Goal: Transaction & Acquisition: Purchase product/service

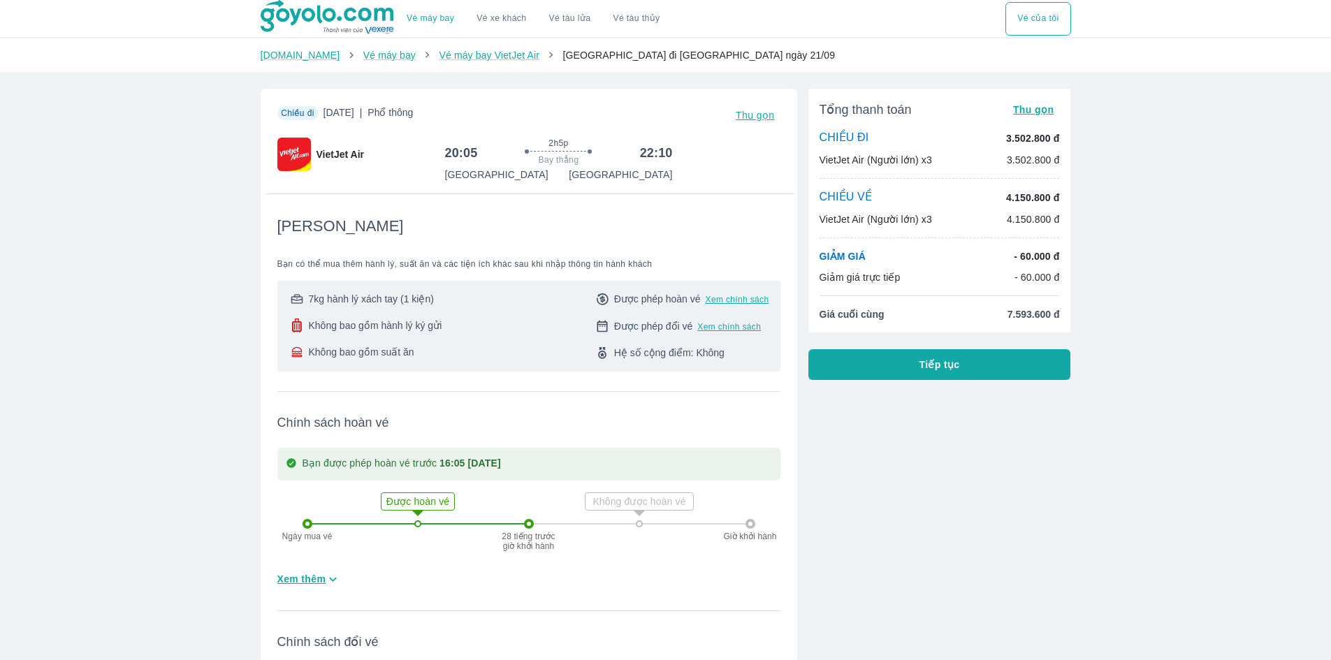
drag, startPoint x: 324, startPoint y: 113, endPoint x: 418, endPoint y: 113, distance: 93.7
click at [414, 113] on span "[DATE] | Phổ thông" at bounding box center [369, 116] width 90 height 20
click at [594, 127] on div "Chiều đi [DATE] | Phổ thông Thu gọn VietJet Air 20:05 2h5p Bay thẳng 22:10 [GEO…" at bounding box center [528, 144] width 503 height 77
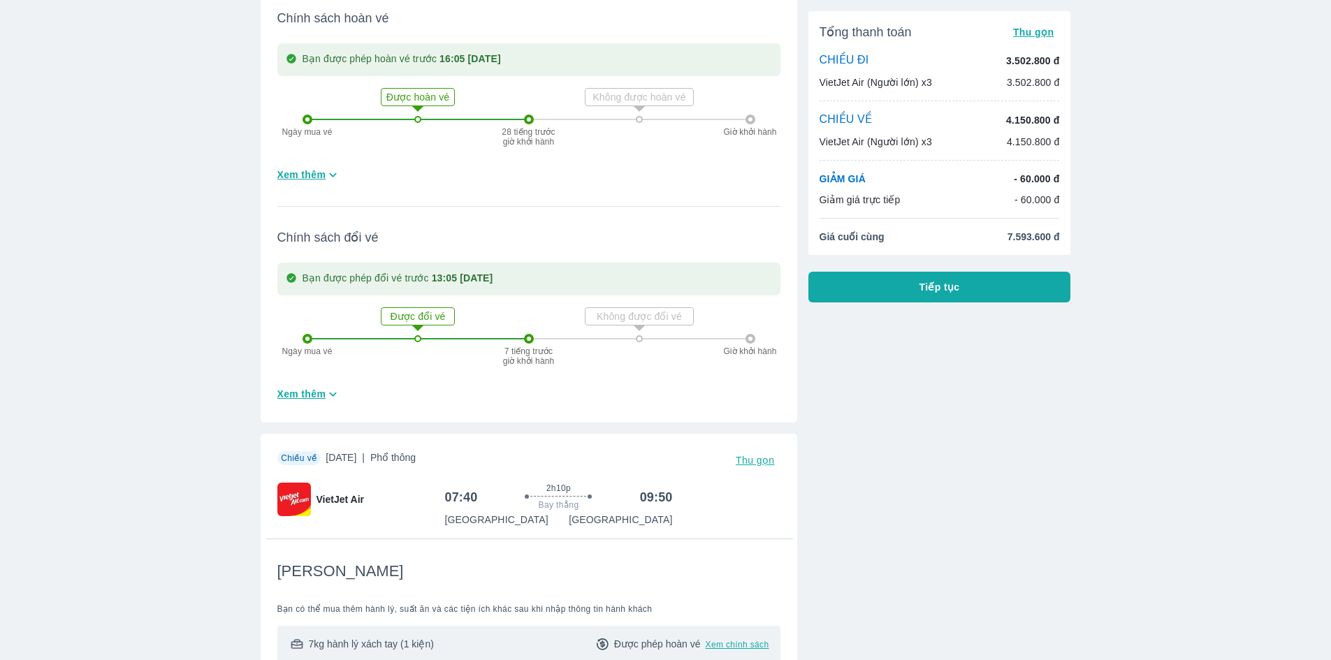
scroll to position [559, 0]
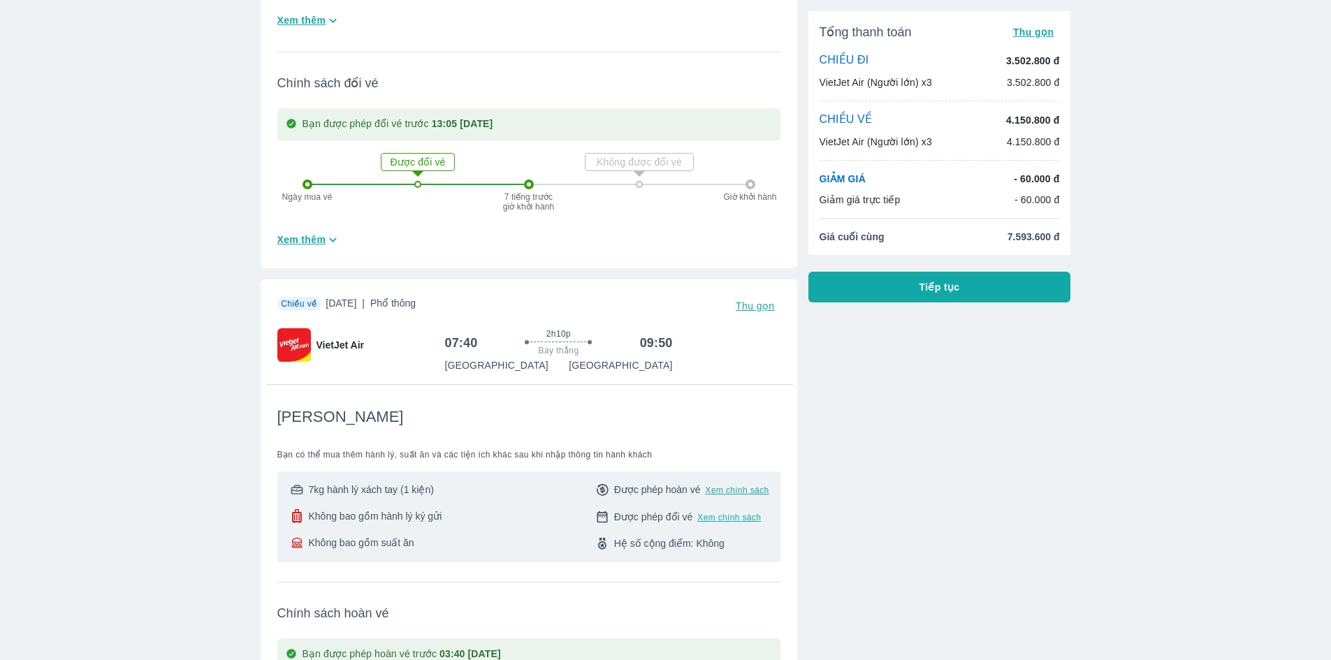
drag, startPoint x: 349, startPoint y: 306, endPoint x: 422, endPoint y: 302, distance: 73.5
click at [416, 302] on span "[DATE] | Phổ thông" at bounding box center [371, 306] width 90 height 20
click at [405, 306] on span "[DATE] | Phổ thông" at bounding box center [371, 306] width 90 height 20
drag, startPoint x: 452, startPoint y: 334, endPoint x: 577, endPoint y: 317, distance: 125.6
click at [475, 331] on div "07:40 2h10p Bay thẳng 09:50" at bounding box center [559, 343] width 228 height 30
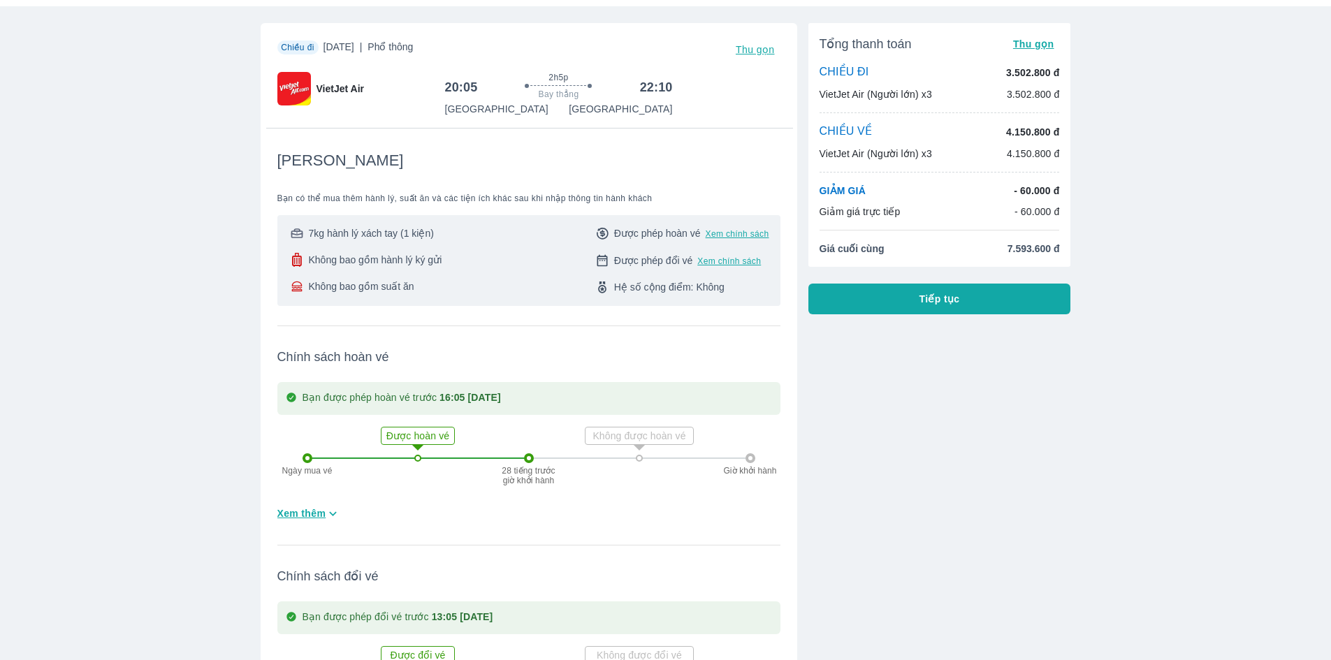
scroll to position [0, 0]
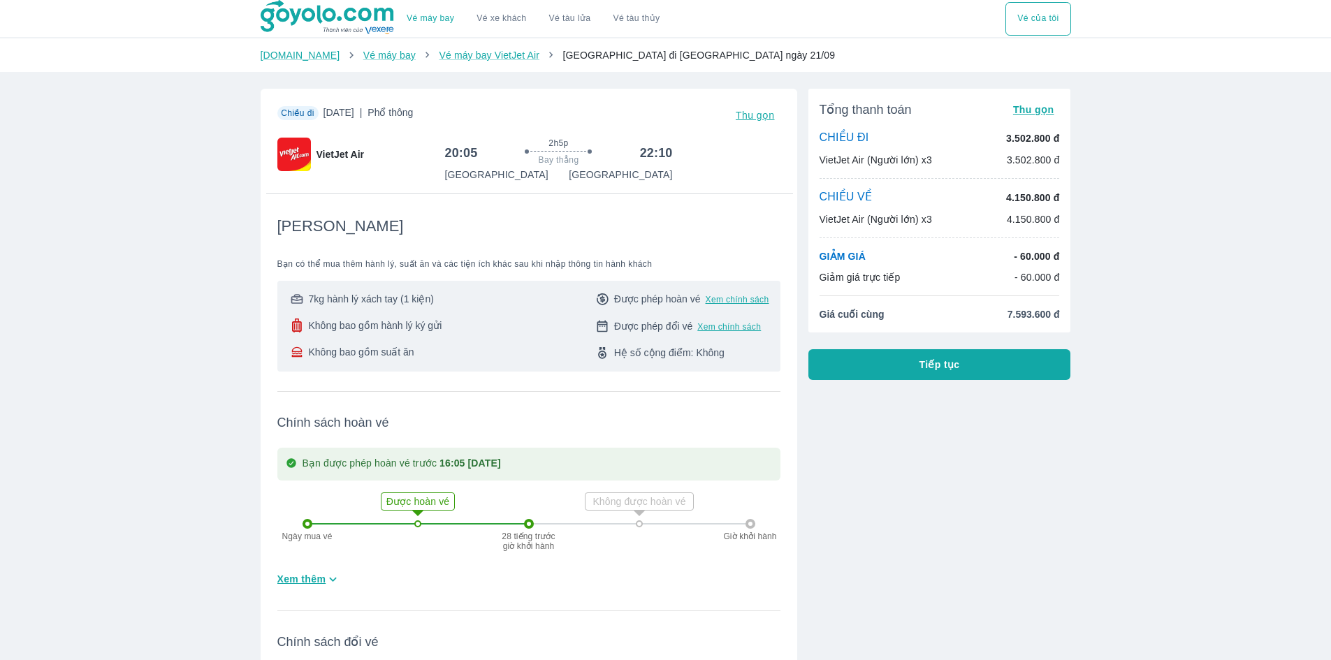
click at [950, 373] on button "Tiếp tục" at bounding box center [940, 364] width 263 height 31
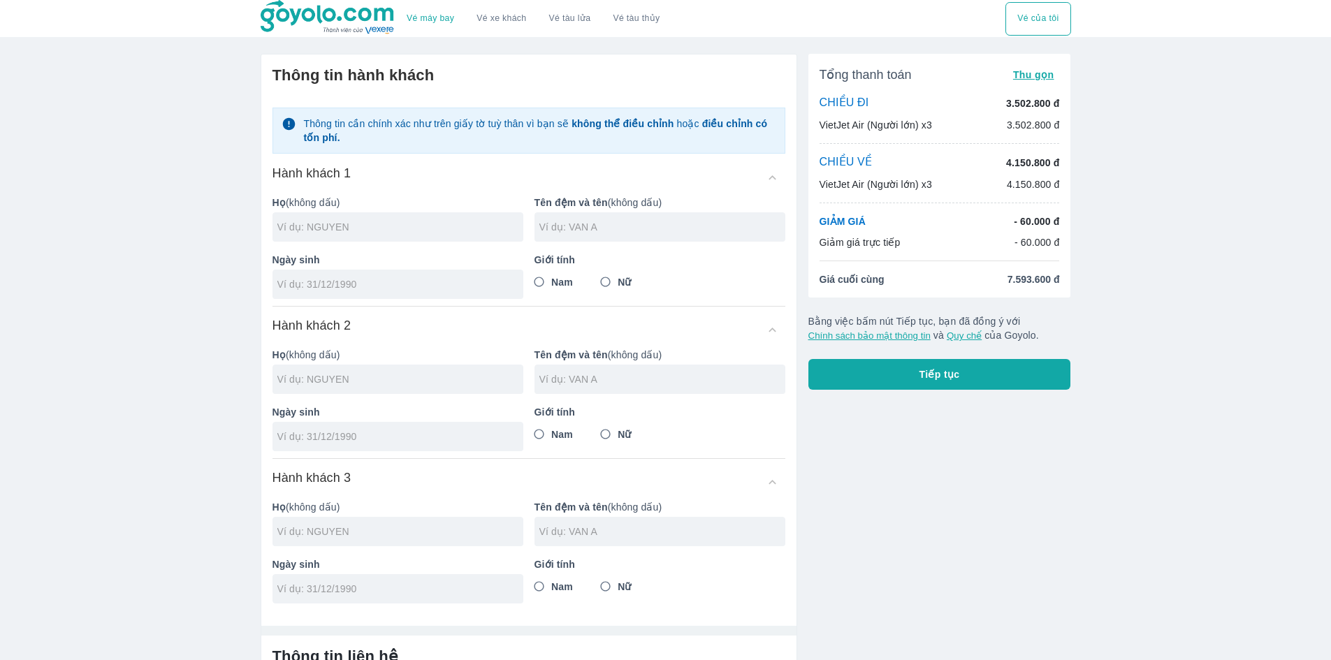
click at [421, 205] on p "Họ (không dấu)" at bounding box center [398, 203] width 251 height 14
click at [422, 219] on div at bounding box center [398, 226] width 251 height 29
paste input "BUI THE VINH"
type input "BUI"
click at [668, 224] on input "text" at bounding box center [663, 227] width 246 height 14
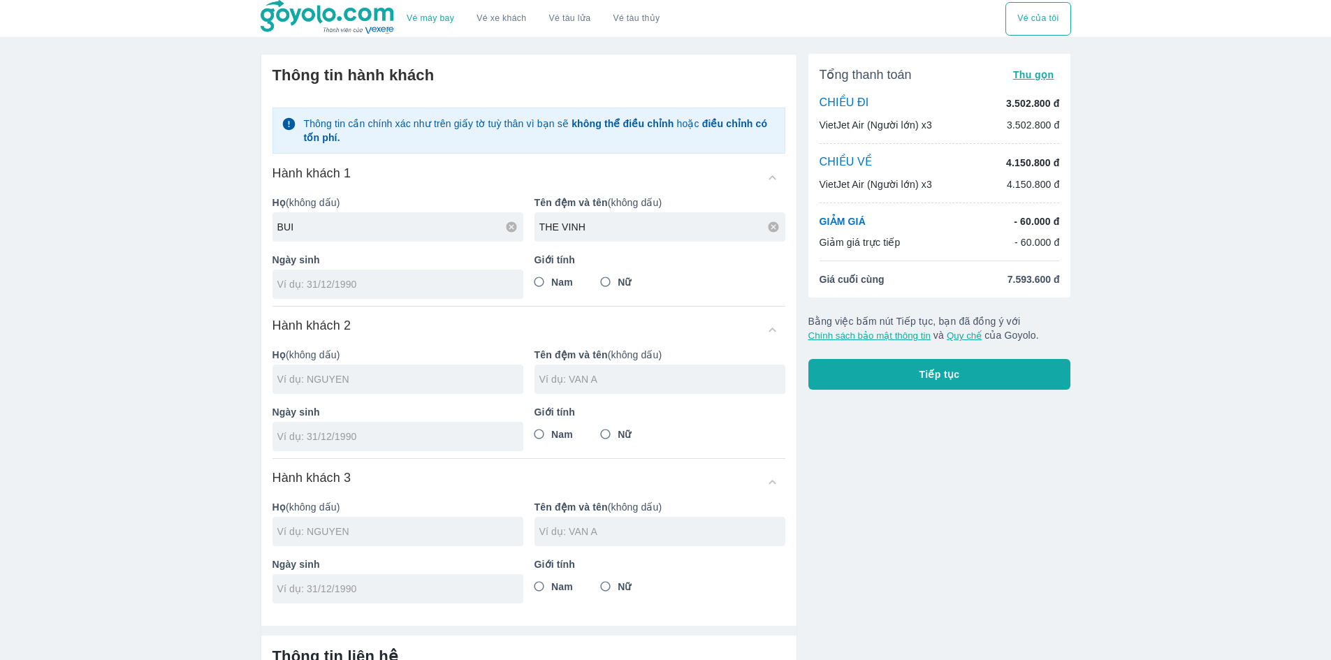
type input "THE VINH"
click at [537, 277] on input "Nam" at bounding box center [539, 282] width 25 height 25
radio input "true"
click at [413, 281] on input "tel" at bounding box center [393, 284] width 232 height 14
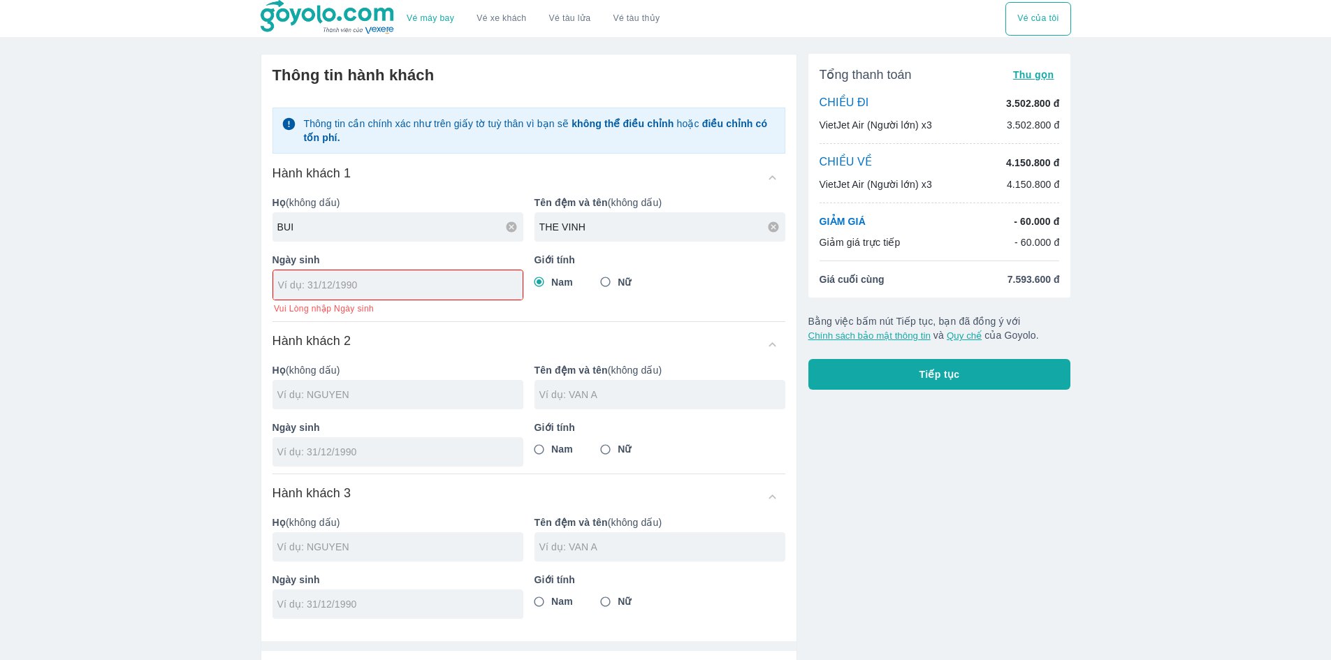
paste input "[DATE]"
type input "[DATE]"
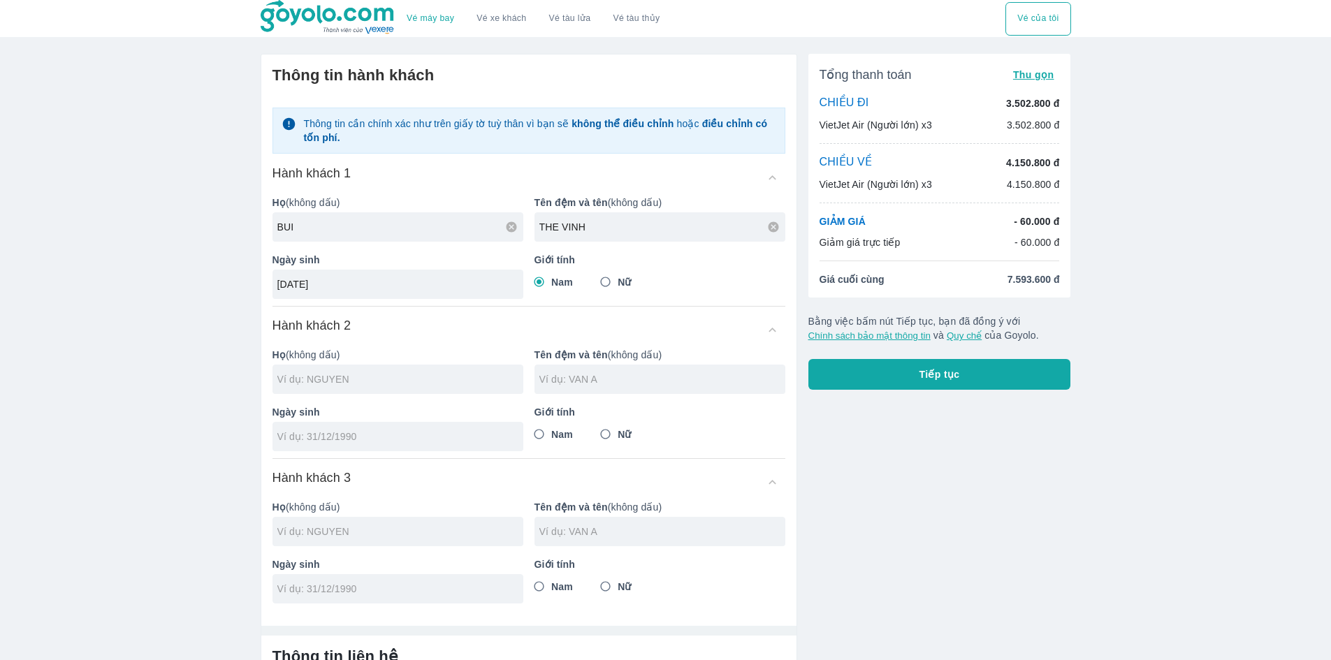
click at [447, 305] on div "Hành khách 1 Họ (không dấu) BUI Tên đệm và tên (không dấu) THE VINH Ngày sinh […" at bounding box center [529, 236] width 513 height 142
click at [598, 284] on input "Nữ" at bounding box center [605, 282] width 25 height 25
radio input "true"
click at [558, 284] on span "Nam" at bounding box center [562, 282] width 22 height 14
click at [552, 284] on input "Nam" at bounding box center [539, 282] width 25 height 25
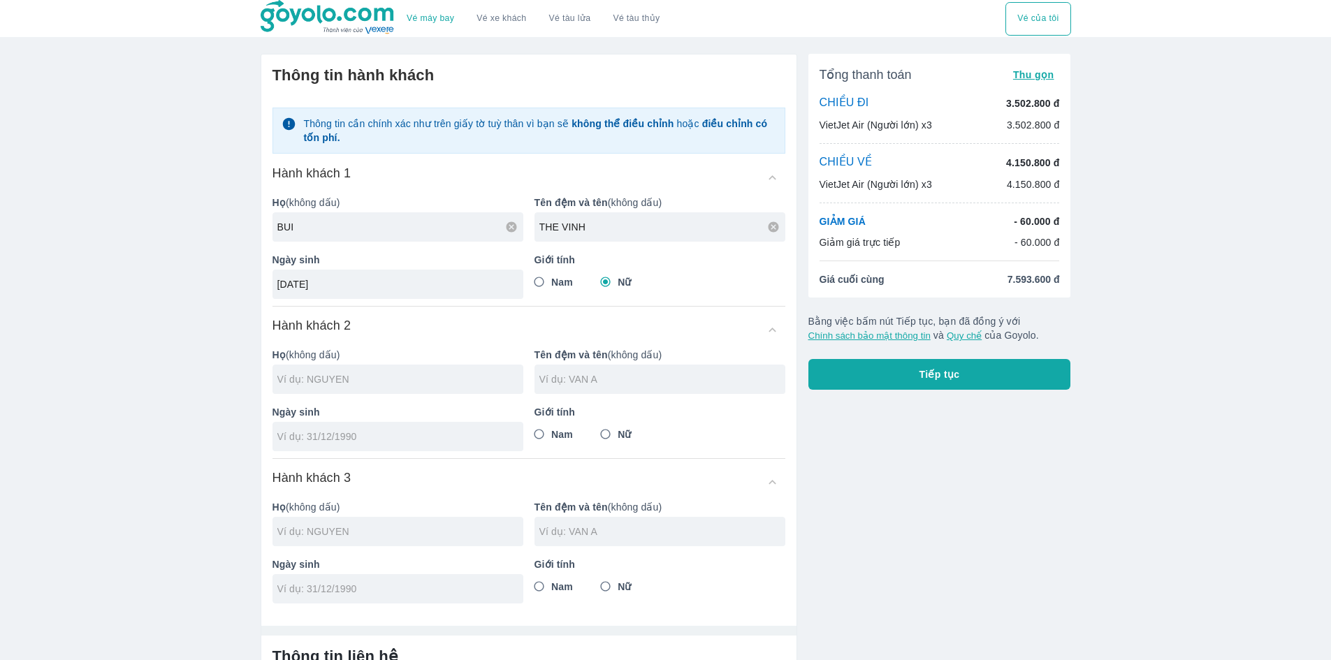
radio input "true"
click at [361, 381] on input "text" at bounding box center [400, 380] width 246 height 14
type input "BUI"
type input "BUI THE VINH"
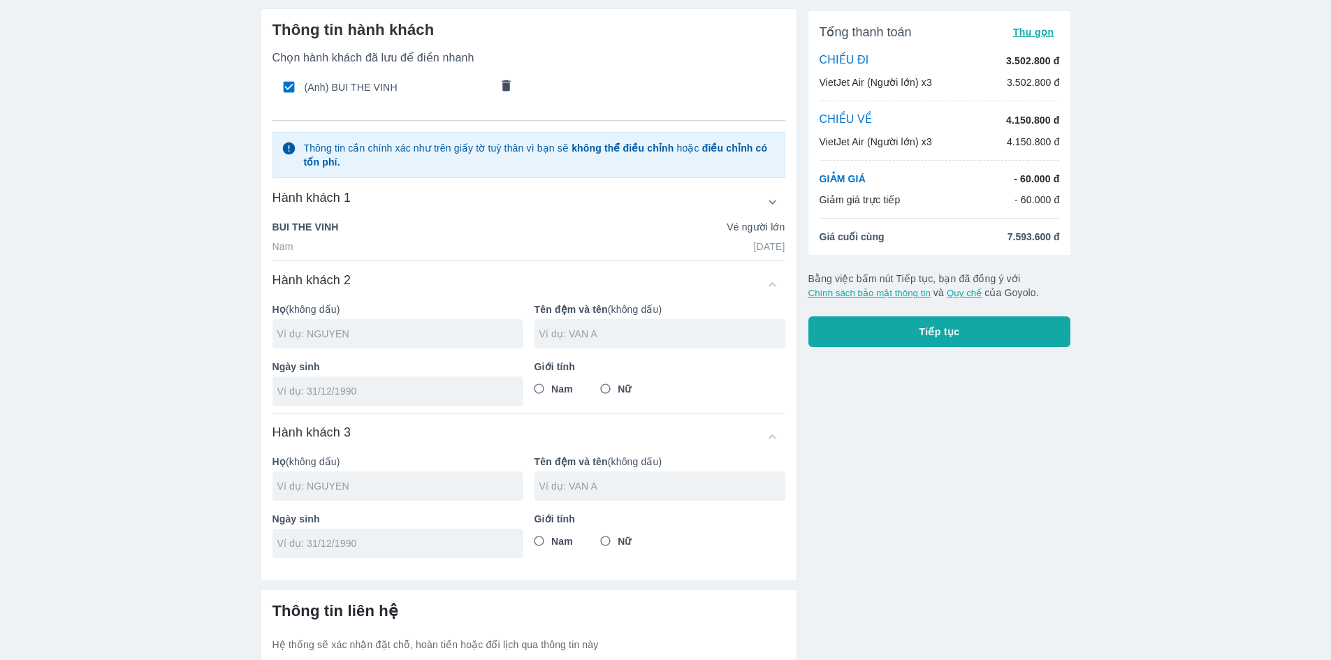
scroll to position [70, 0]
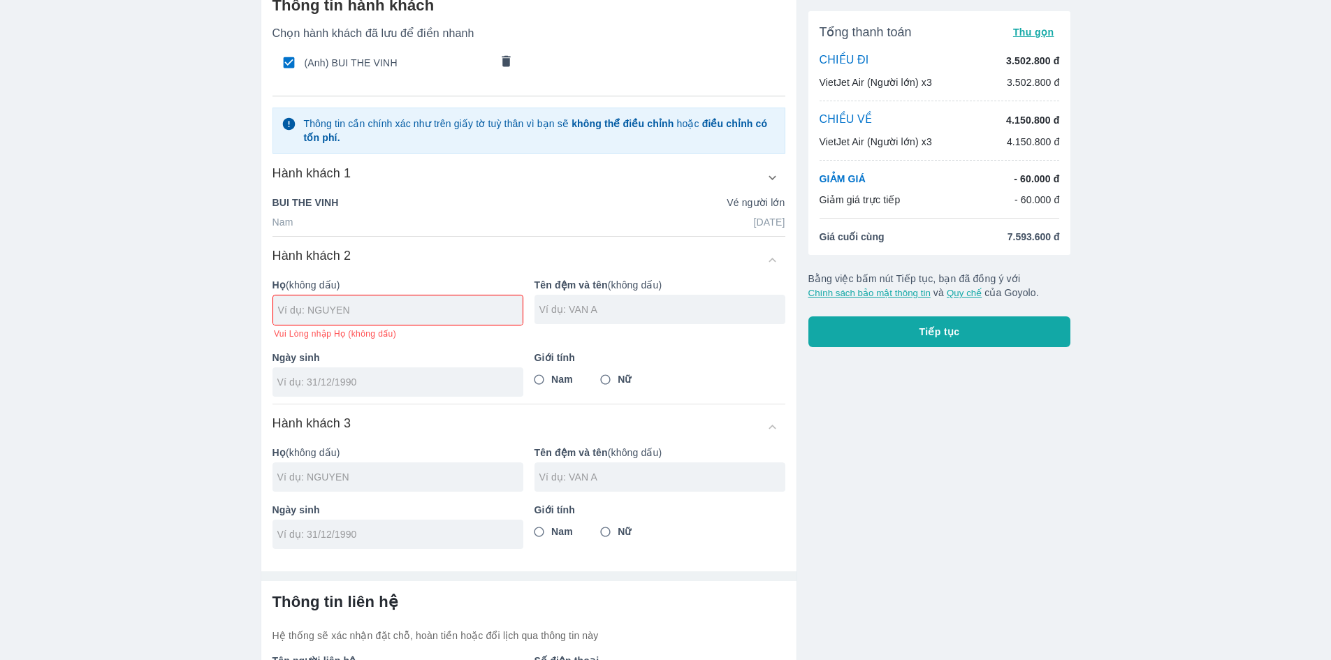
paste input "TRAN NGOC PHI"
drag, startPoint x: 340, startPoint y: 311, endPoint x: 380, endPoint y: 308, distance: 40.0
click at [380, 308] on input "TRAN NGOC PHI" at bounding box center [400, 310] width 245 height 14
type input "TRAN"
click at [605, 310] on input "text" at bounding box center [663, 310] width 246 height 14
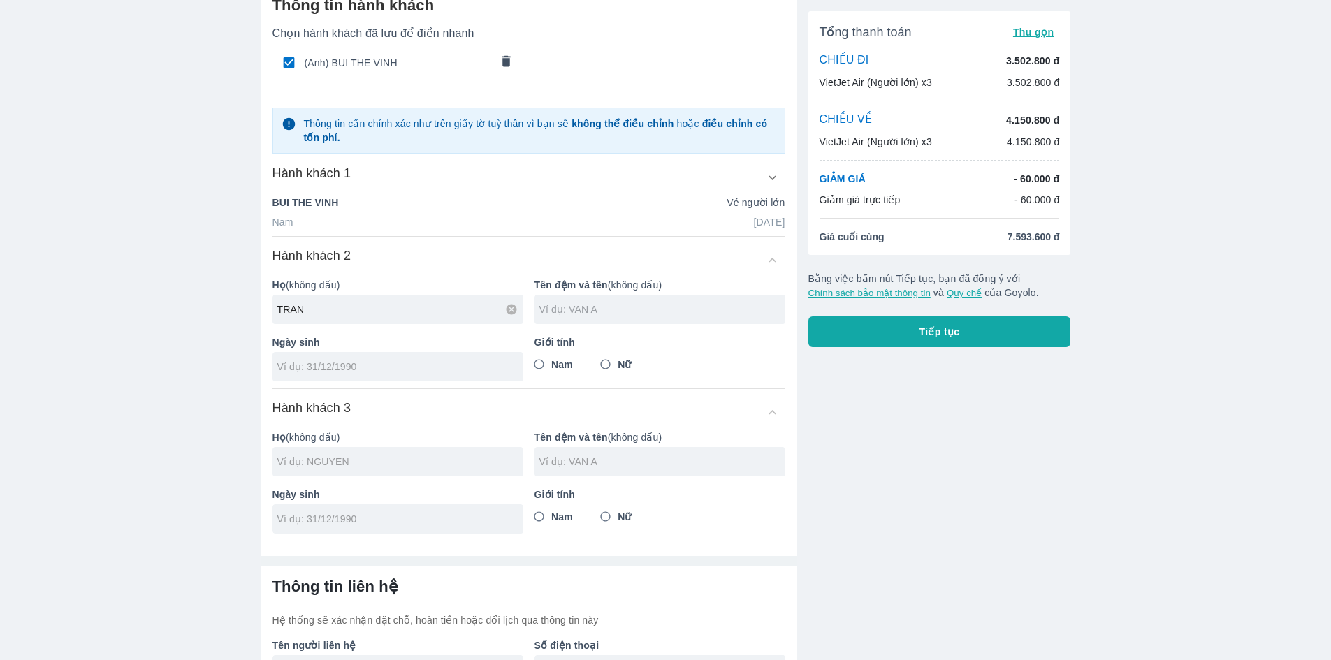
paste input "NGOC PHI"
type input "NGOC PHI"
click at [540, 360] on input "Nam" at bounding box center [539, 364] width 25 height 25
radio input "true"
click at [393, 381] on div at bounding box center [398, 366] width 251 height 29
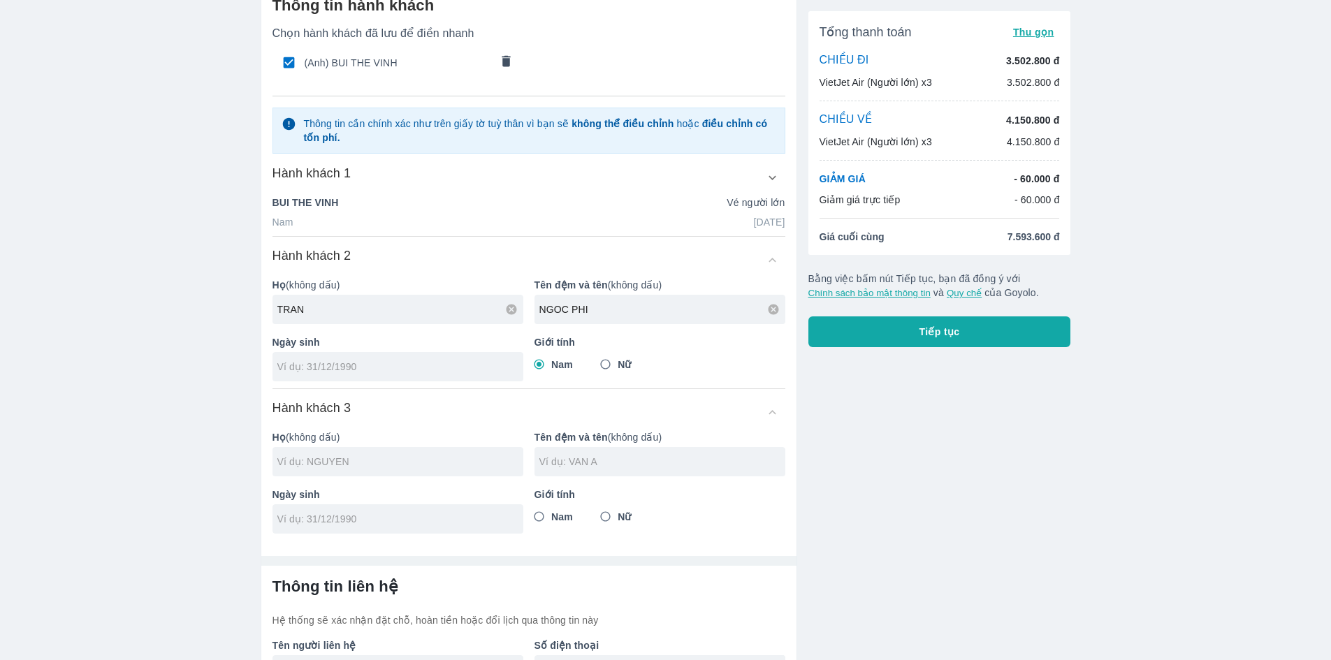
paste input "[DATE]"
type input "[DATE]"
click at [383, 399] on div "Chọn hành khách đã lưu để điền nhanh (Anh) BUI THE VINH Thông tin cần chính xác…" at bounding box center [529, 280] width 513 height 507
type input "TRAN"
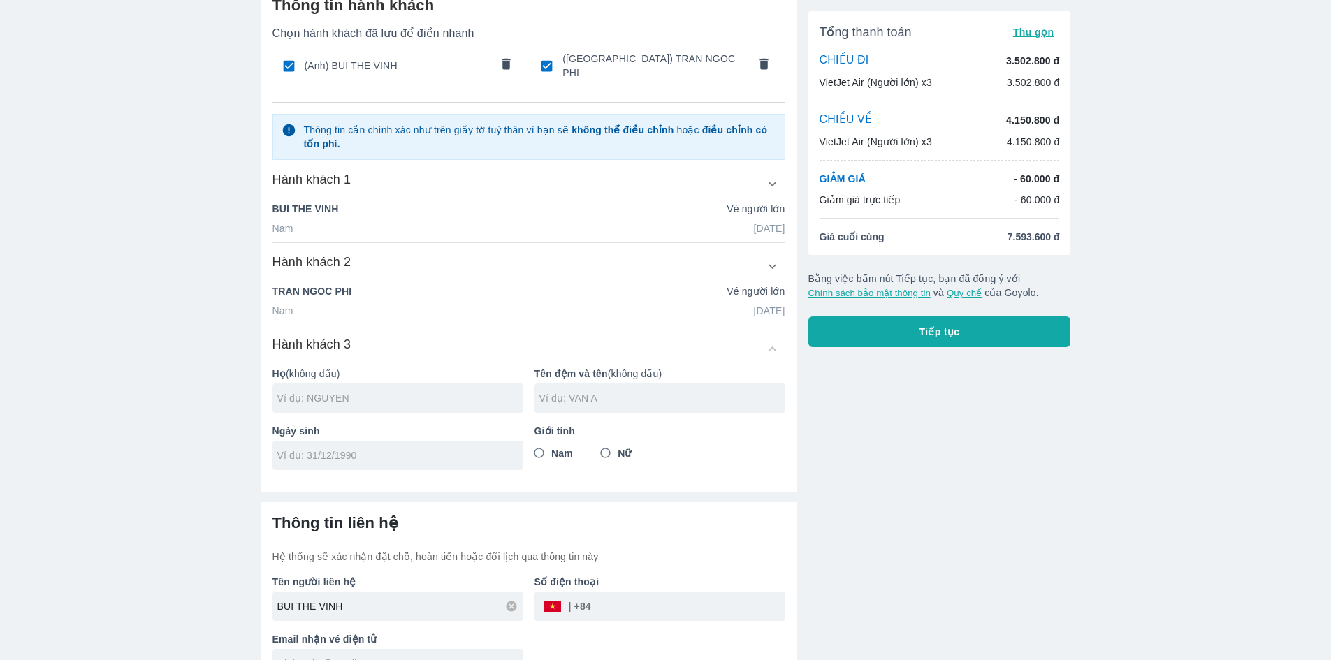
click at [354, 222] on div "Nam [DATE]" at bounding box center [529, 229] width 513 height 14
click at [390, 393] on input "text" at bounding box center [400, 398] width 246 height 14
paste input "[PERSON_NAME]"
drag, startPoint x: 318, startPoint y: 395, endPoint x: 445, endPoint y: 400, distance: 126.6
click at [410, 396] on input "[PERSON_NAME]" at bounding box center [400, 398] width 246 height 14
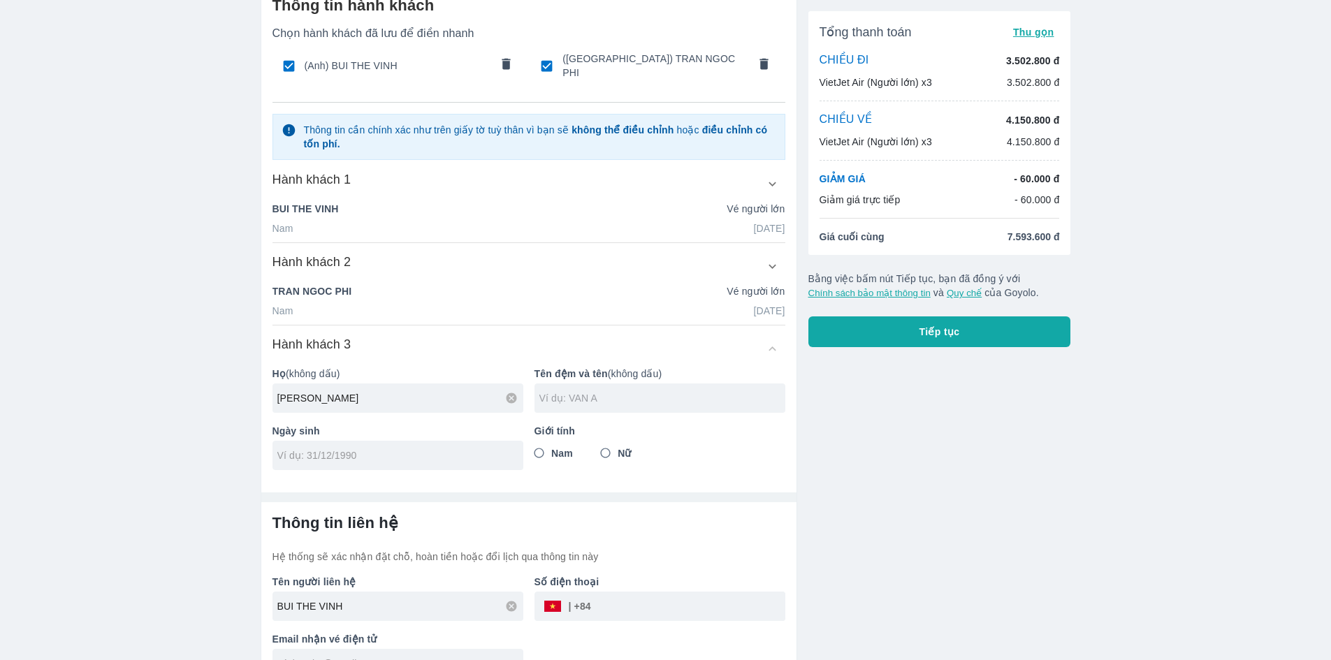
type input "[PERSON_NAME]"
click at [625, 397] on input "text" at bounding box center [663, 398] width 246 height 14
paste input "[PERSON_NAME]"
type input "[PERSON_NAME]"
click at [540, 449] on input "Nam" at bounding box center [539, 453] width 25 height 25
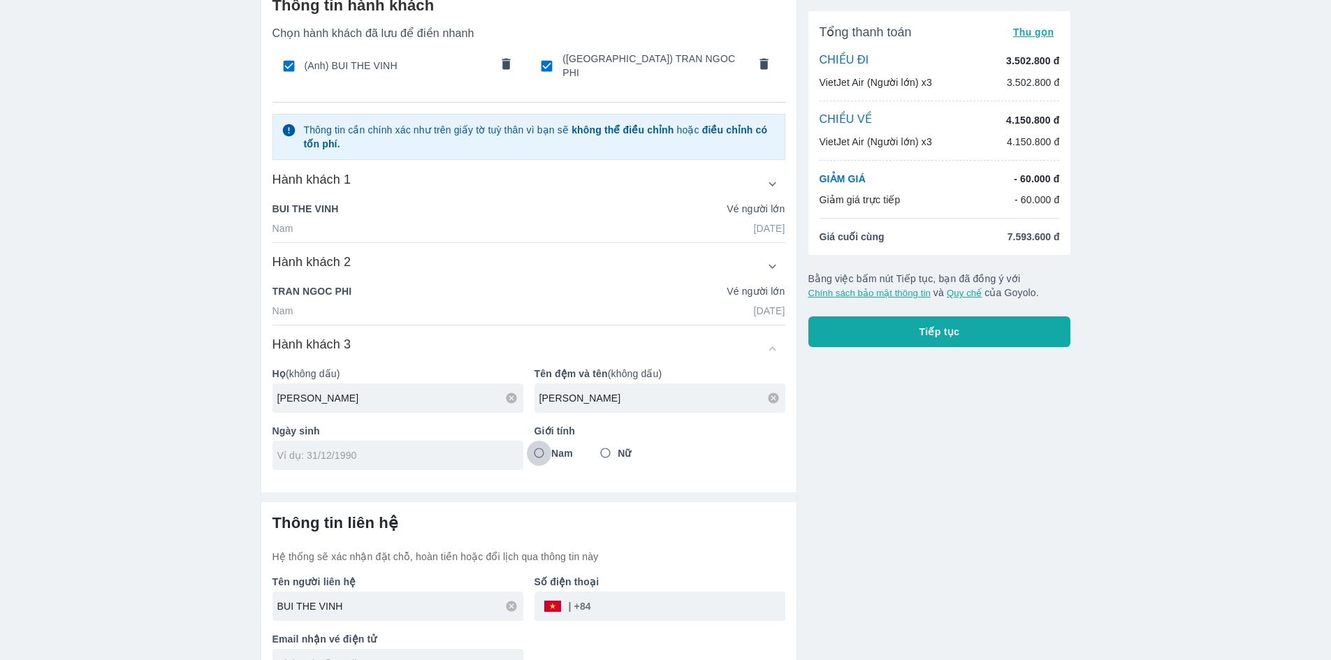
radio input "true"
click at [339, 460] on div at bounding box center [398, 455] width 251 height 29
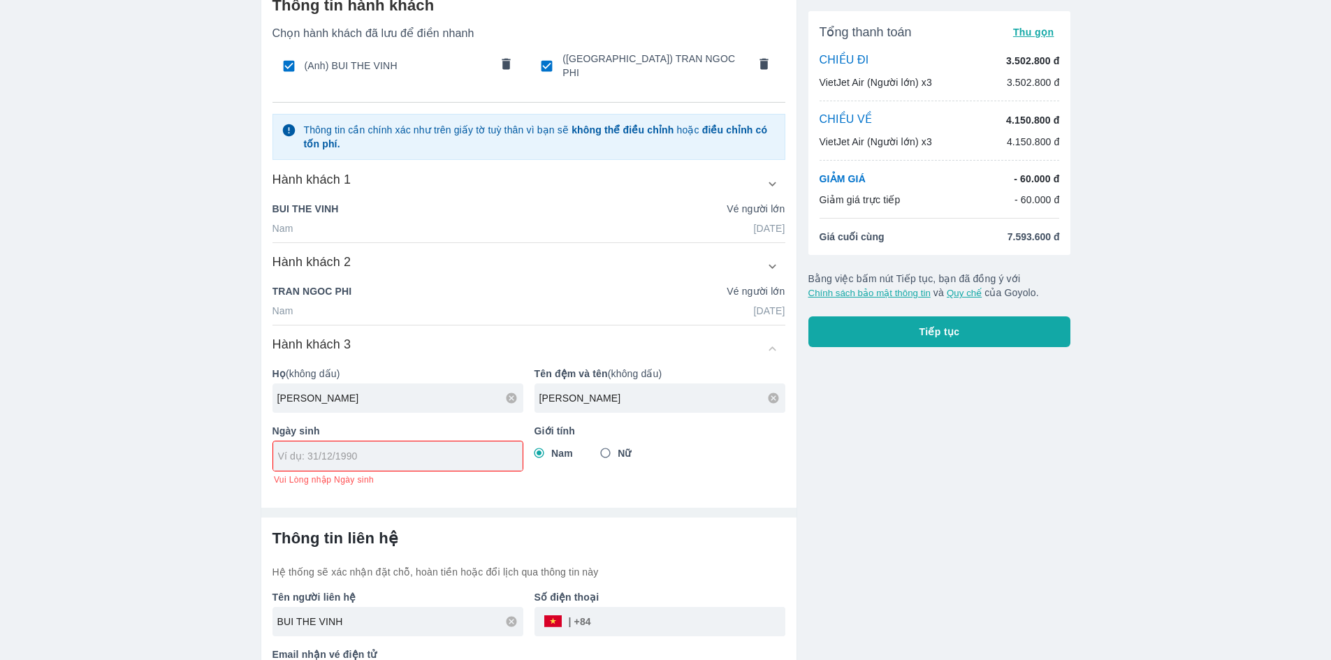
paste input "[DATE]"
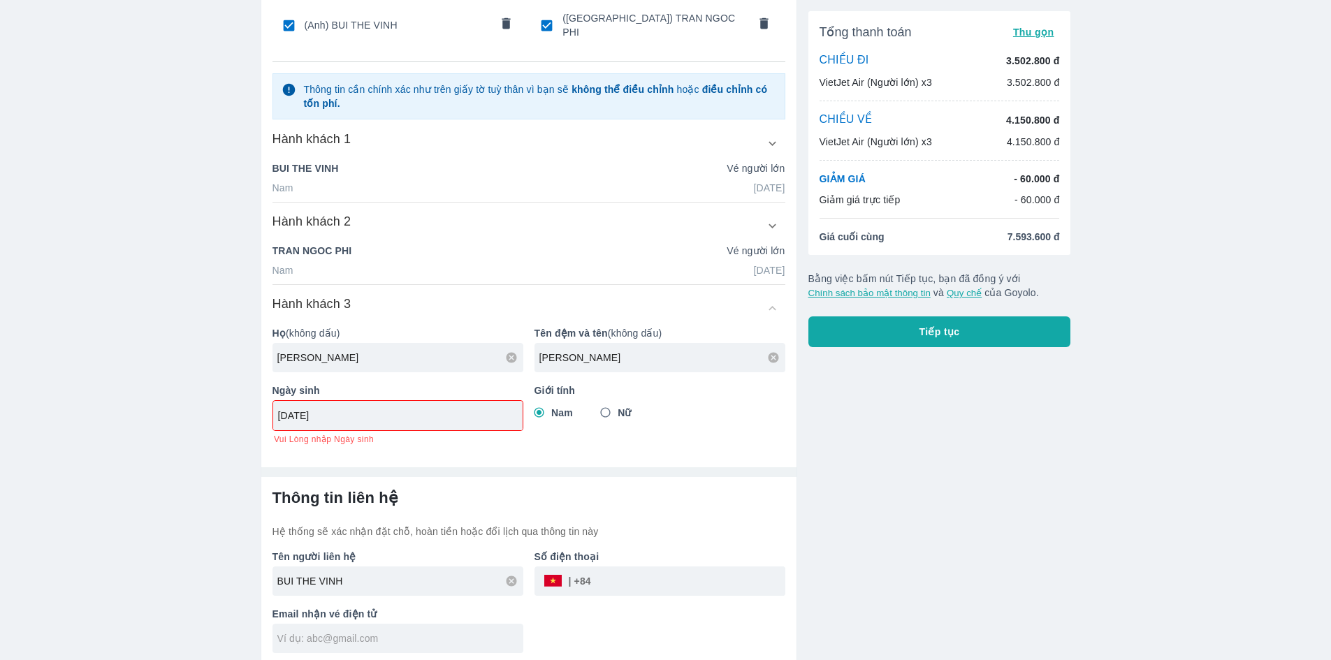
type input "[DATE]"
click at [477, 448] on div "Thông tin hành khách Chọn hành khách đã lưu để điền nhanh (Anh) BUI THE VINH (A…" at bounding box center [528, 200] width 535 height 512
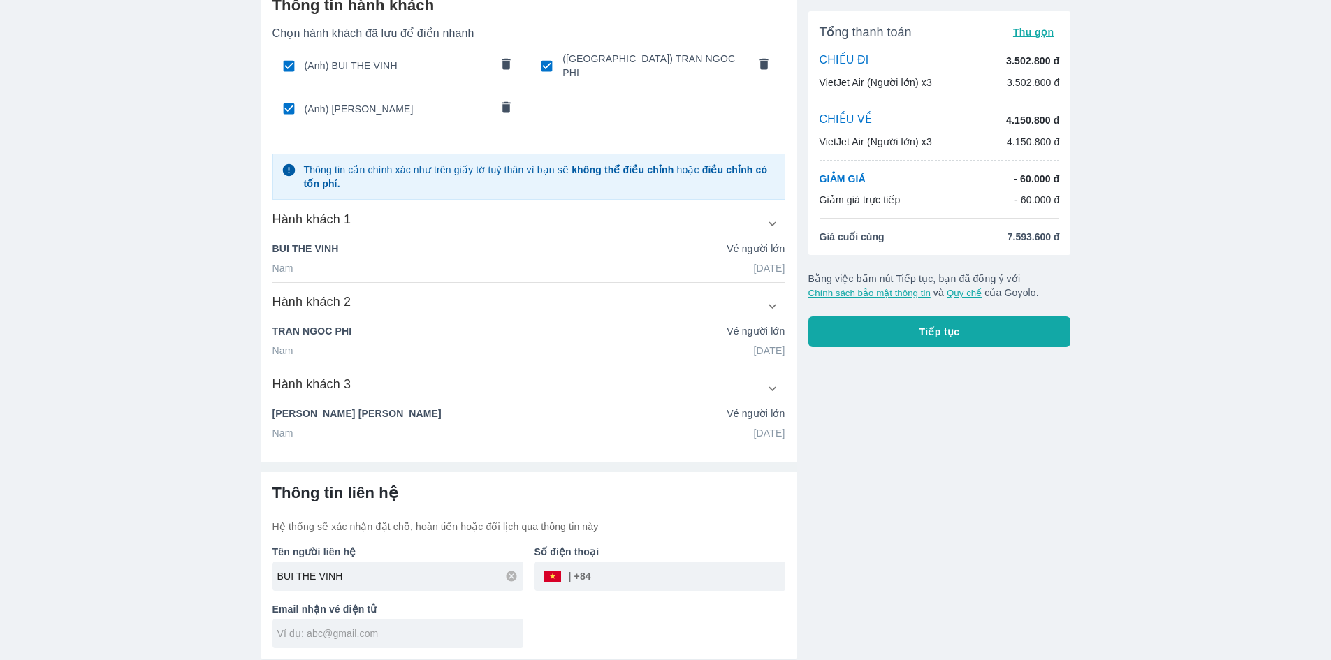
type input "[PERSON_NAME]"
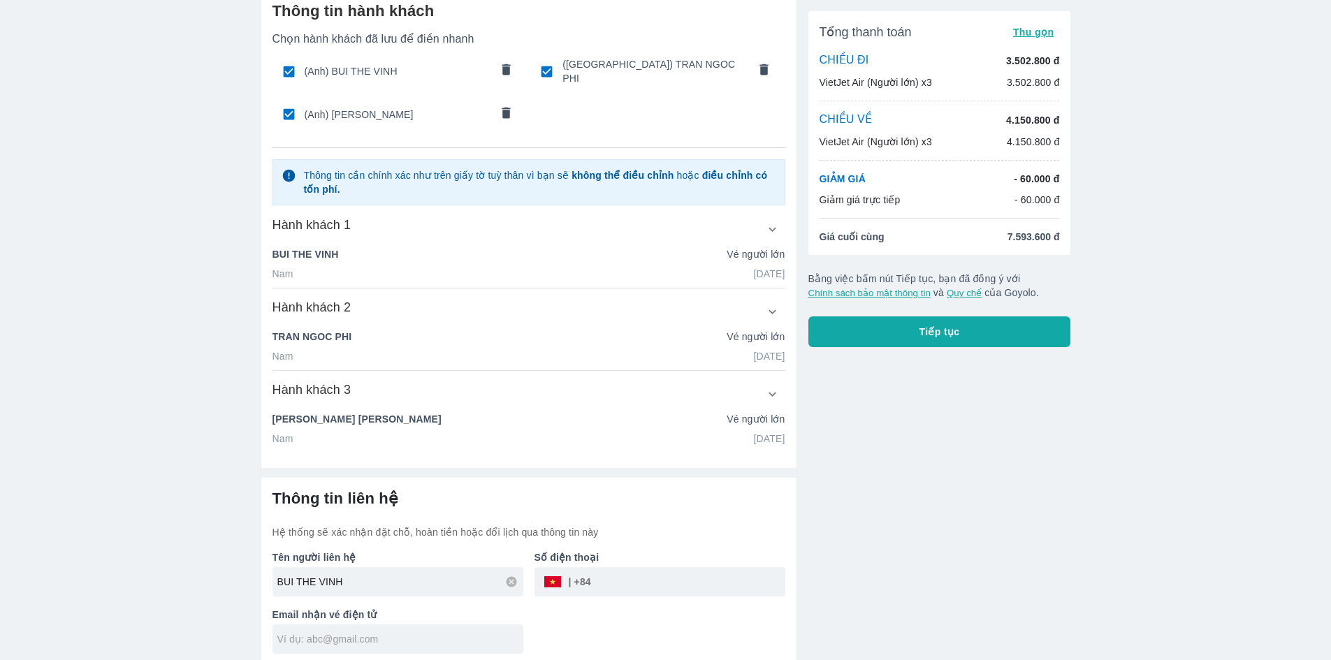
click at [895, 332] on button "Tiếp tục" at bounding box center [940, 332] width 263 height 31
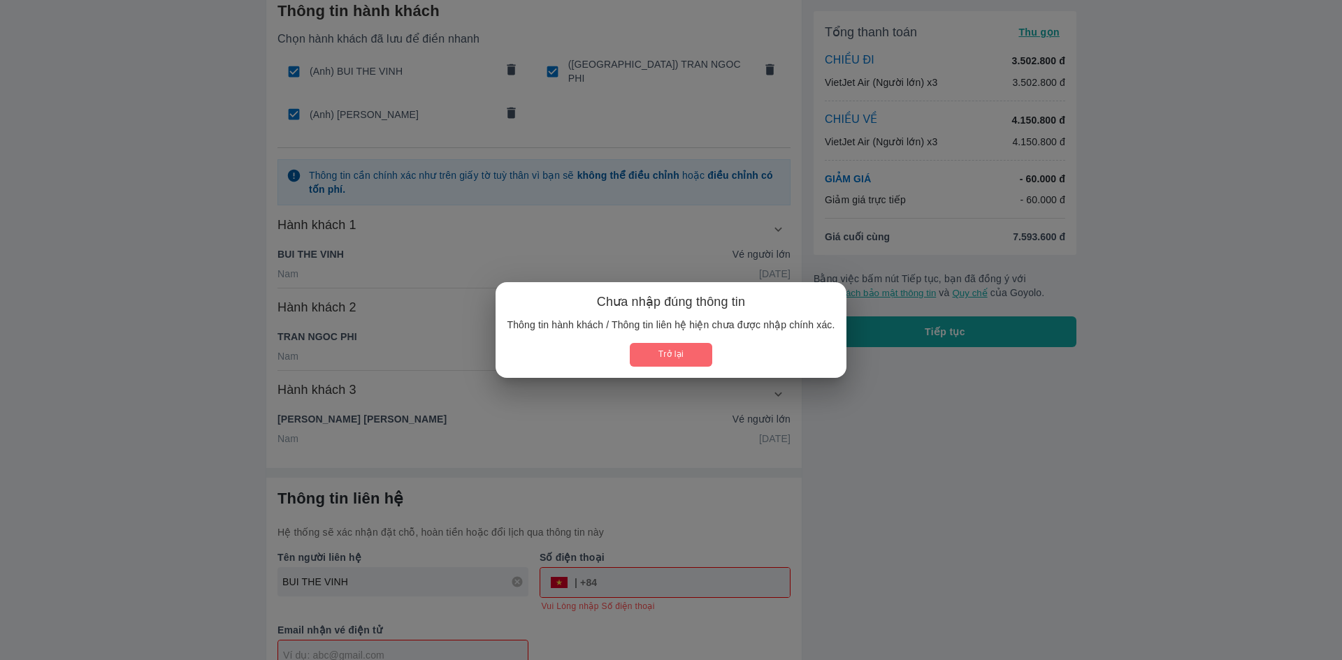
click at [681, 353] on button "Trở lại" at bounding box center [671, 354] width 82 height 23
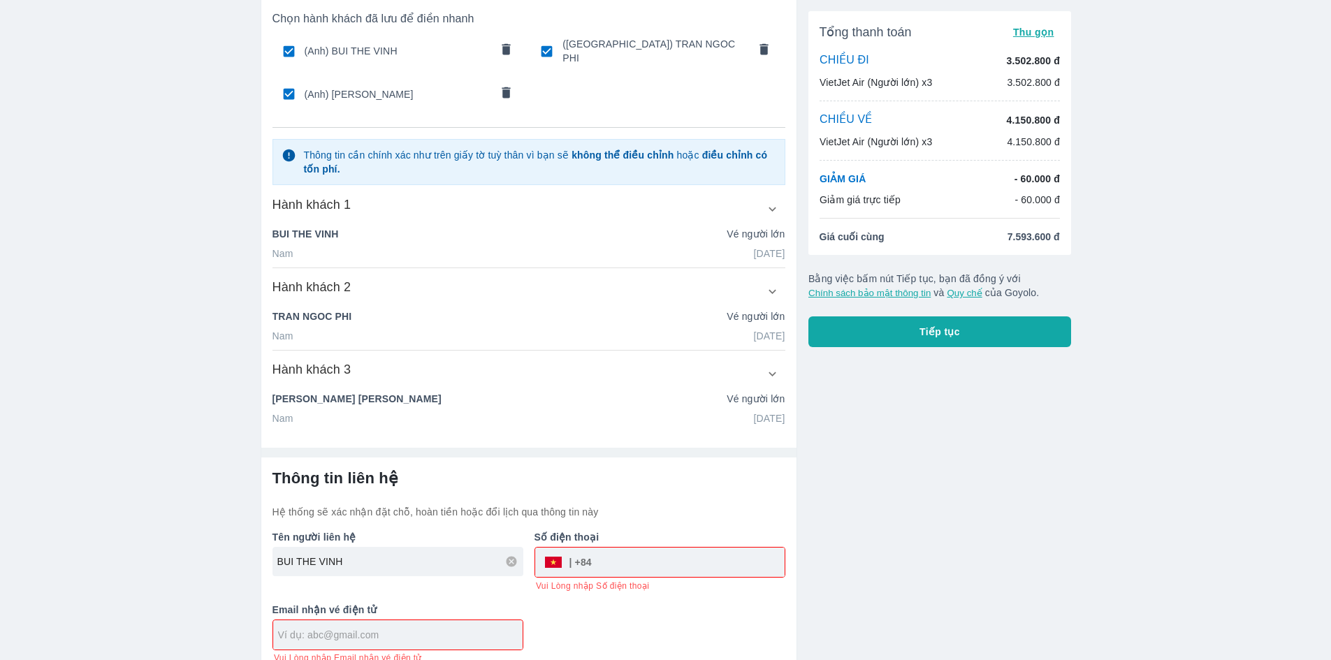
scroll to position [96, 0]
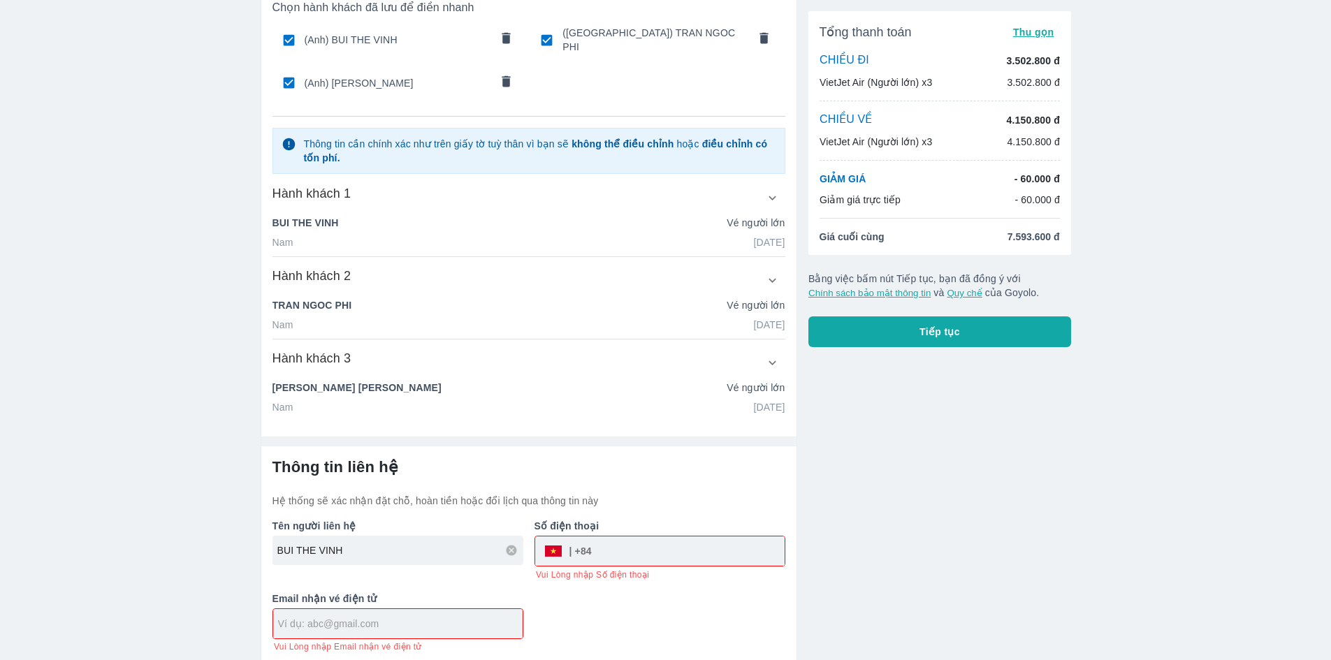
drag, startPoint x: 563, startPoint y: 544, endPoint x: 582, endPoint y: 546, distance: 18.9
click at [564, 545] on div "​" at bounding box center [660, 551] width 250 height 29
click at [624, 551] on input "tel" at bounding box center [688, 552] width 193 height 34
type input "797767795"
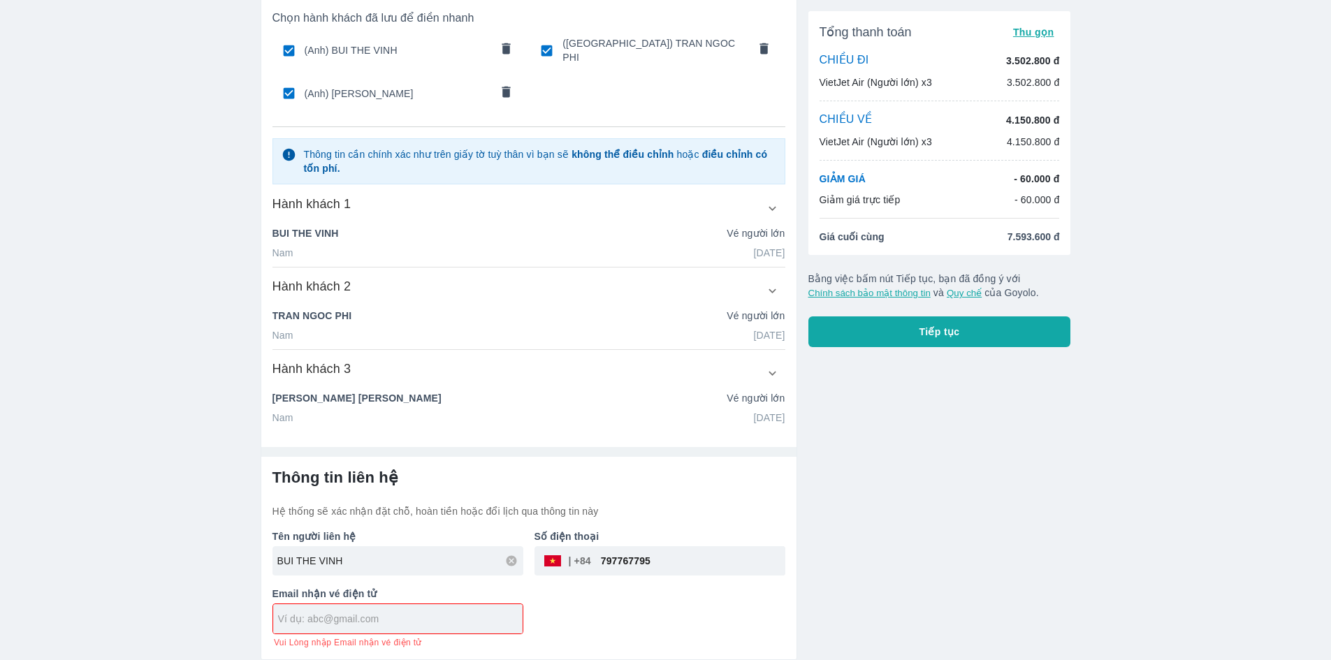
click at [595, 579] on div "Tên người liên hệ BUI THE VINH Số điện thoại ​ 797767795 Email nhận vé điện tử …" at bounding box center [523, 584] width 524 height 130
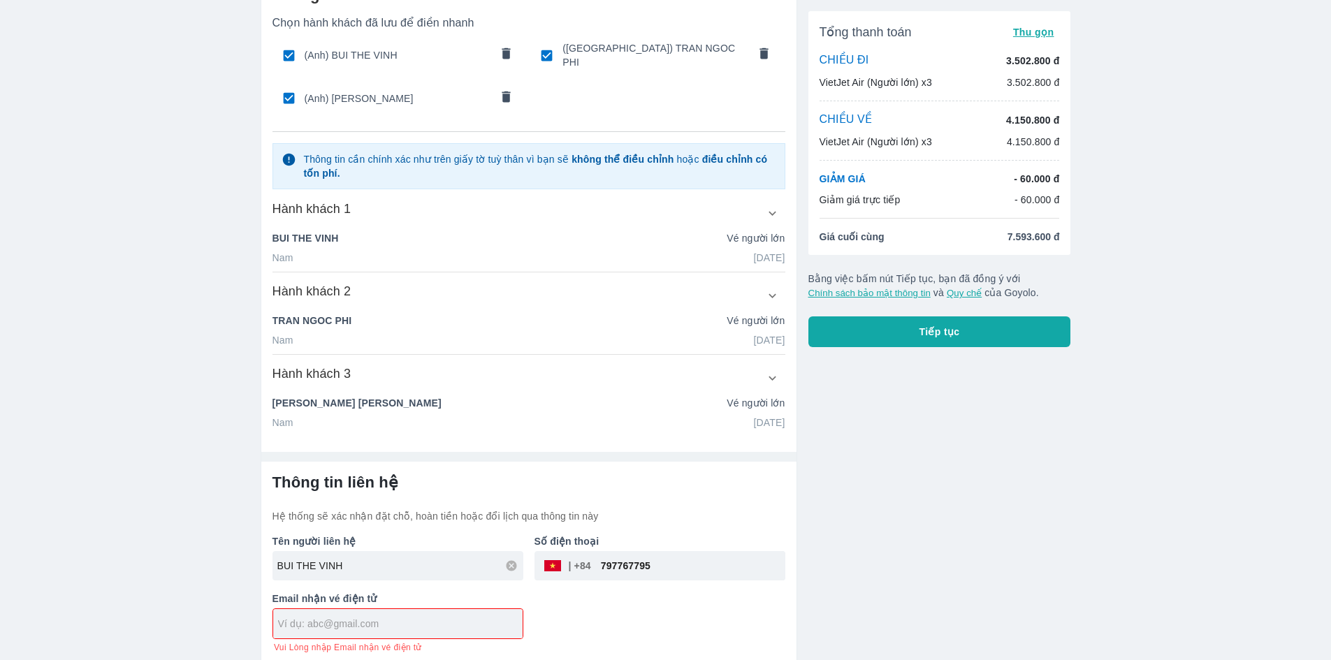
click at [406, 592] on p "Email nhận vé điện tử" at bounding box center [398, 599] width 251 height 14
click at [405, 621] on input "text" at bounding box center [400, 624] width 245 height 14
type input "[EMAIL_ADDRESS][DOMAIN_NAME]"
click at [969, 443] on div "Tổng thanh toán Thu gọn CHIỀU ĐI 3.502.800 đ VietJet Air (Người lớn) x3 3.502.8…" at bounding box center [934, 313] width 274 height 703
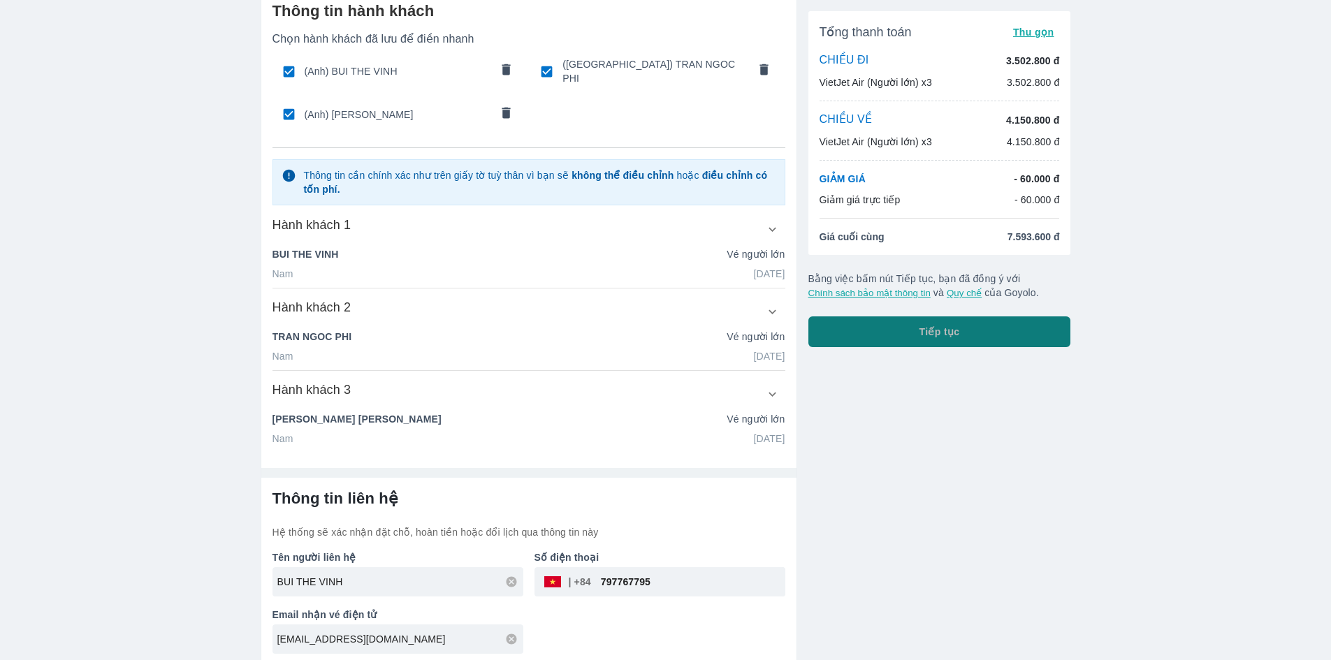
click at [946, 340] on button "Tiếp tục" at bounding box center [940, 332] width 263 height 31
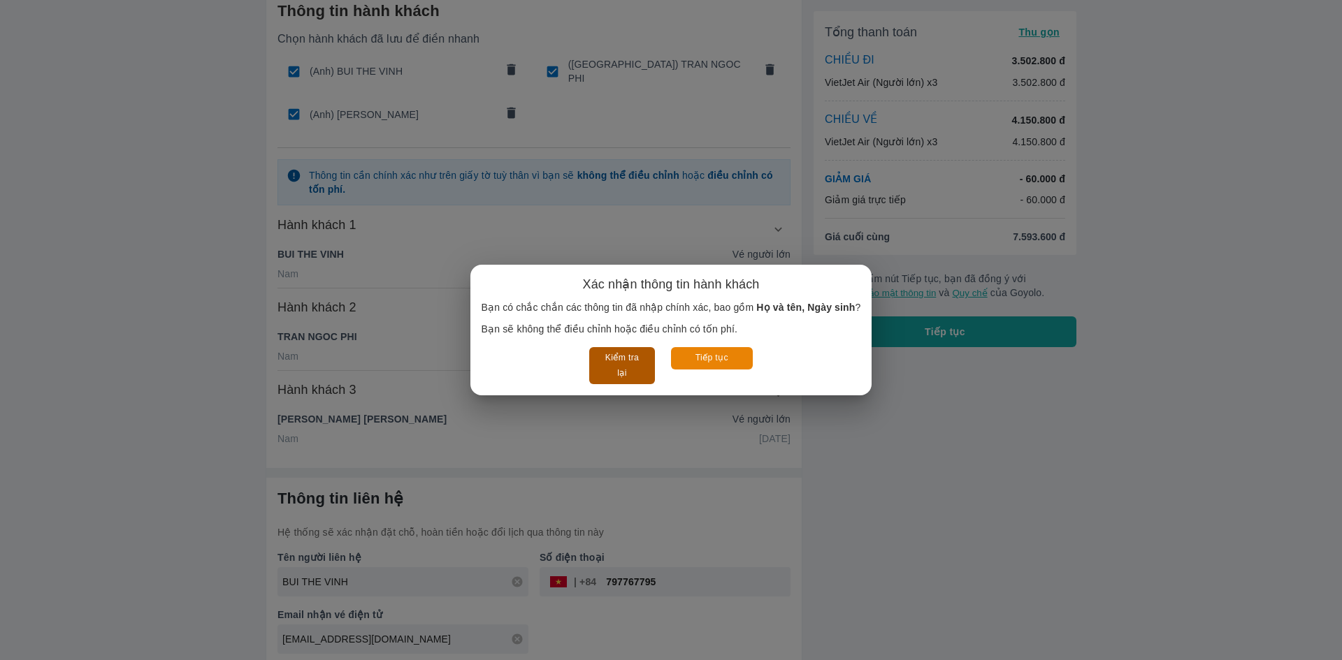
click at [646, 377] on button "Kiểm tra lại" at bounding box center [621, 365] width 65 height 37
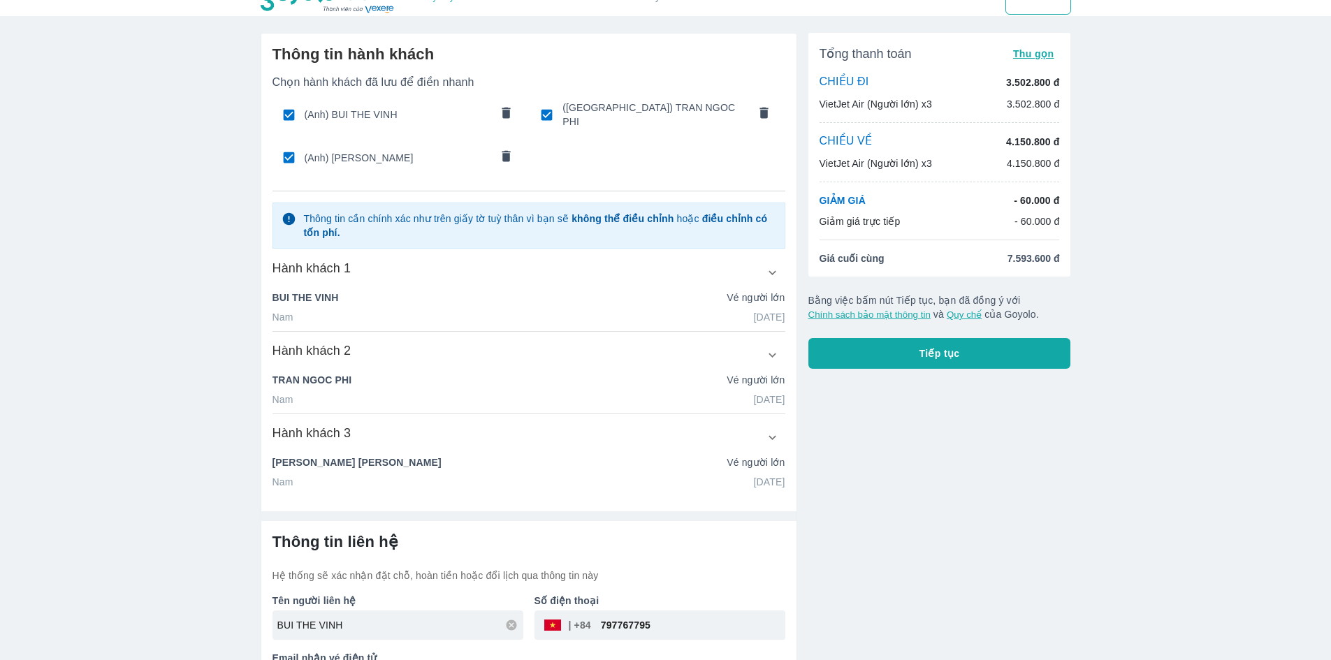
scroll to position [0, 0]
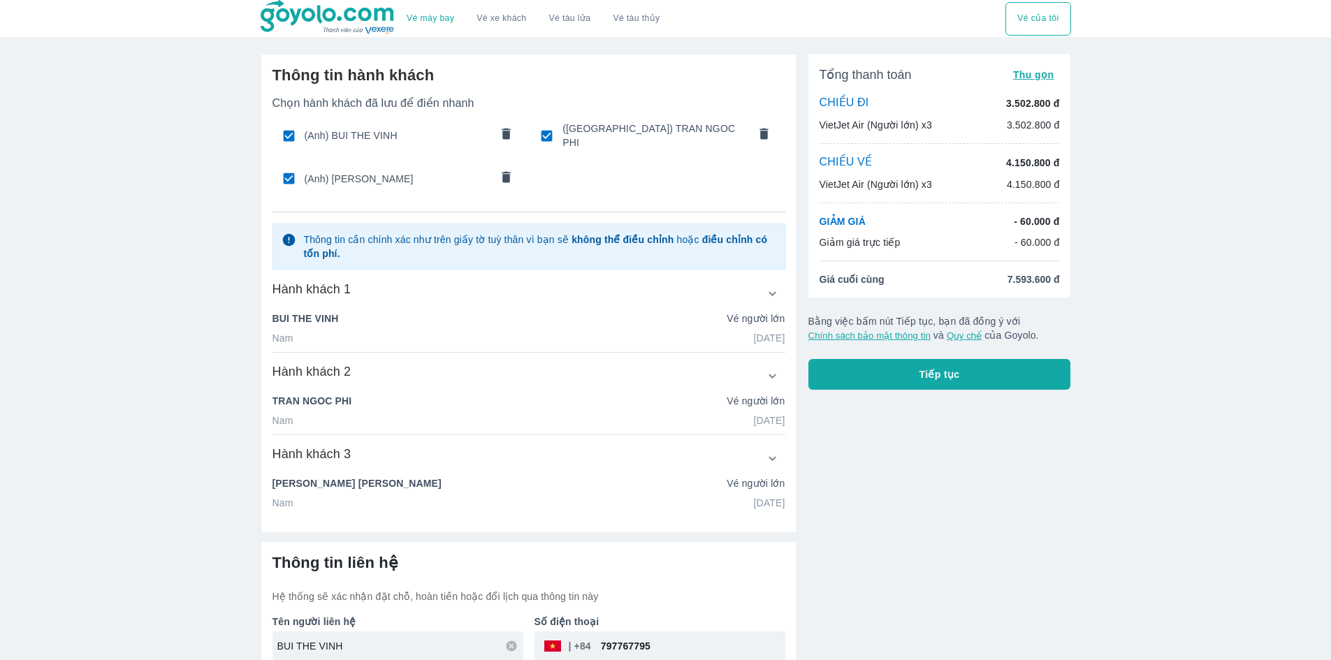
click at [908, 364] on button "Tiếp tục" at bounding box center [940, 374] width 263 height 31
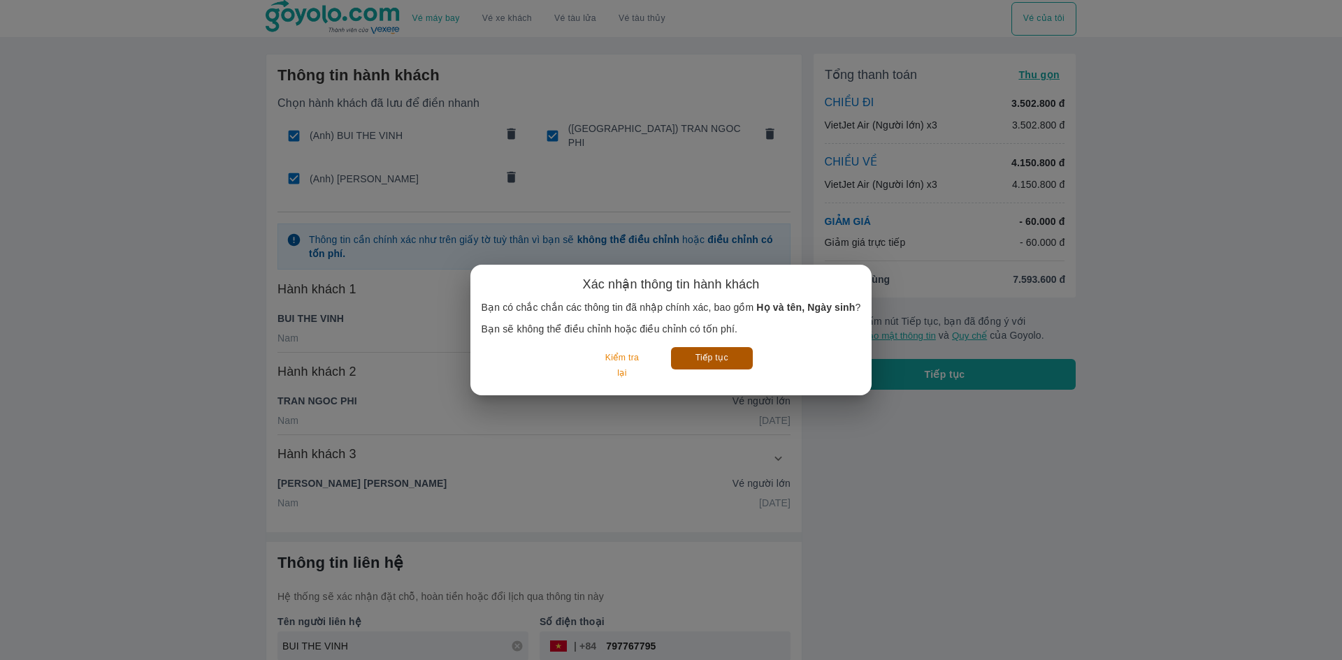
click at [703, 368] on button "Tiếp tục" at bounding box center [712, 358] width 82 height 22
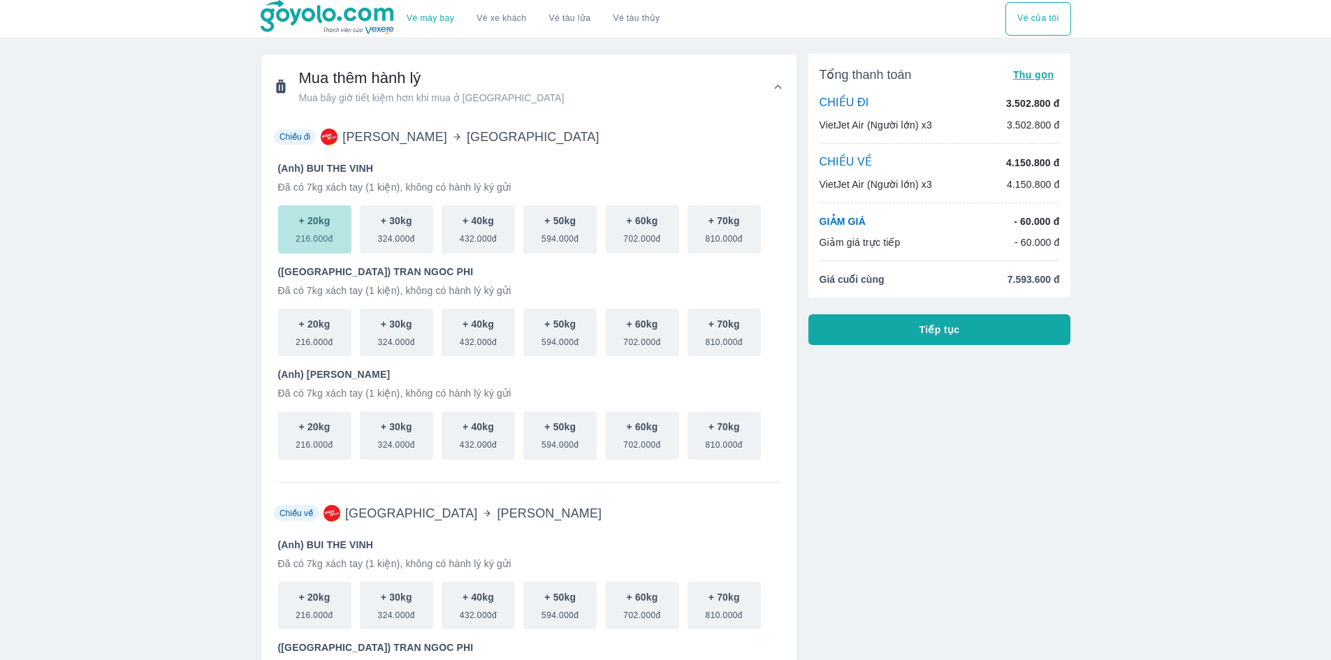
click at [341, 240] on button "+ 20kg 216.000đ" at bounding box center [314, 229] width 73 height 48
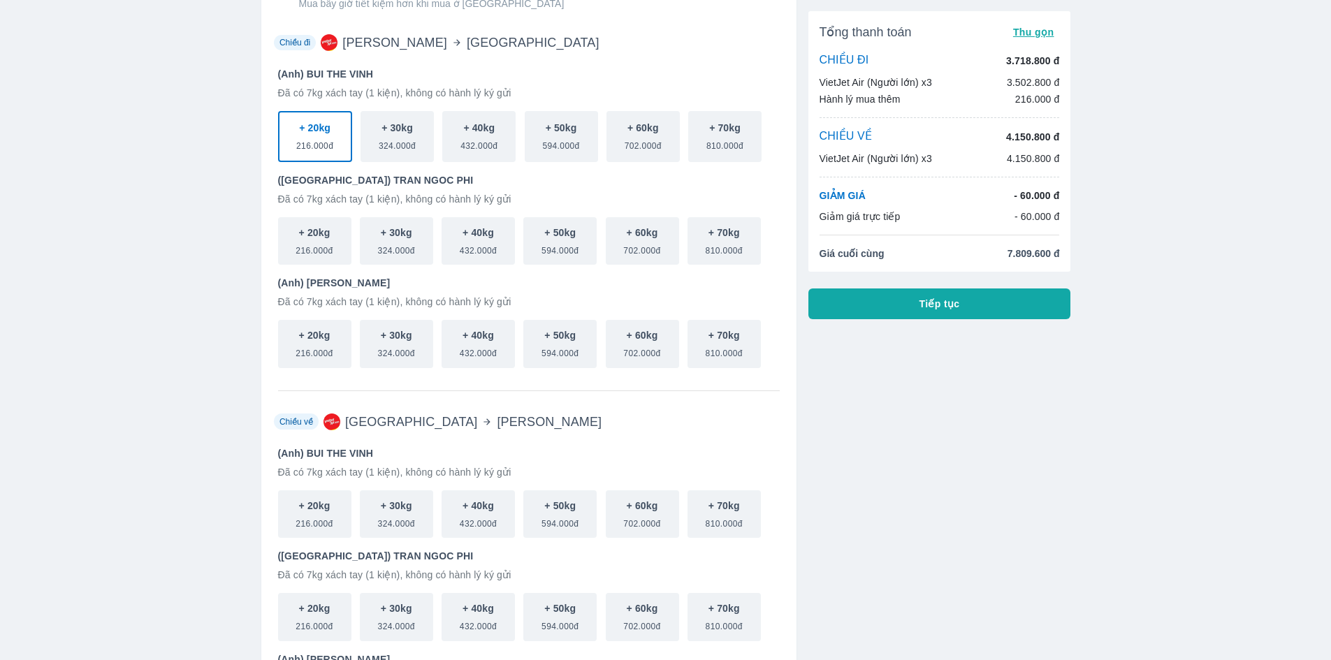
scroll to position [280, 0]
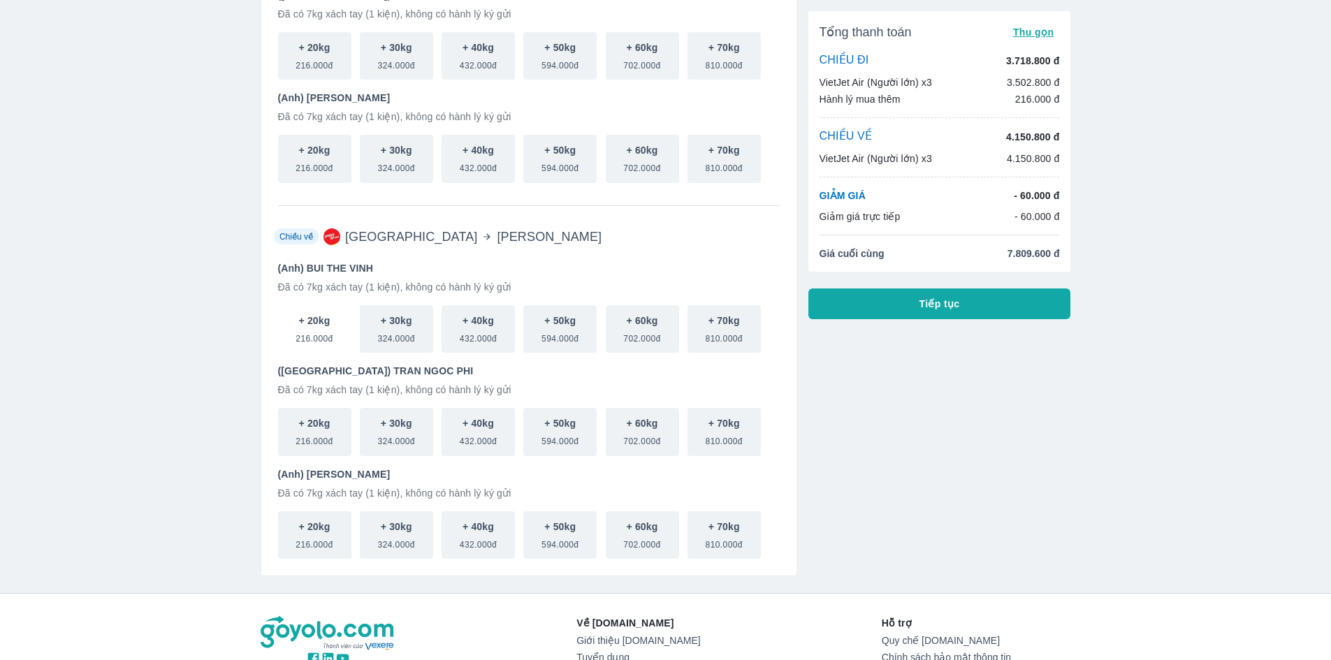
click at [305, 324] on p "+ 20kg" at bounding box center [314, 321] width 31 height 14
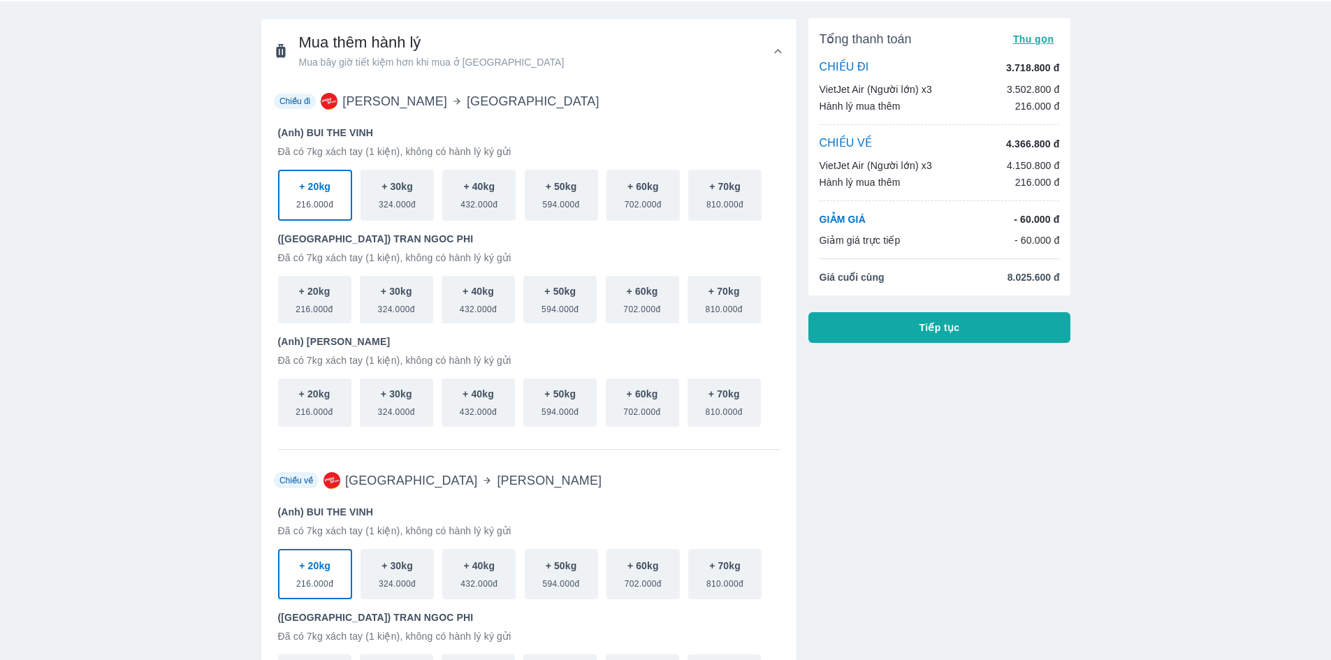
scroll to position [0, 0]
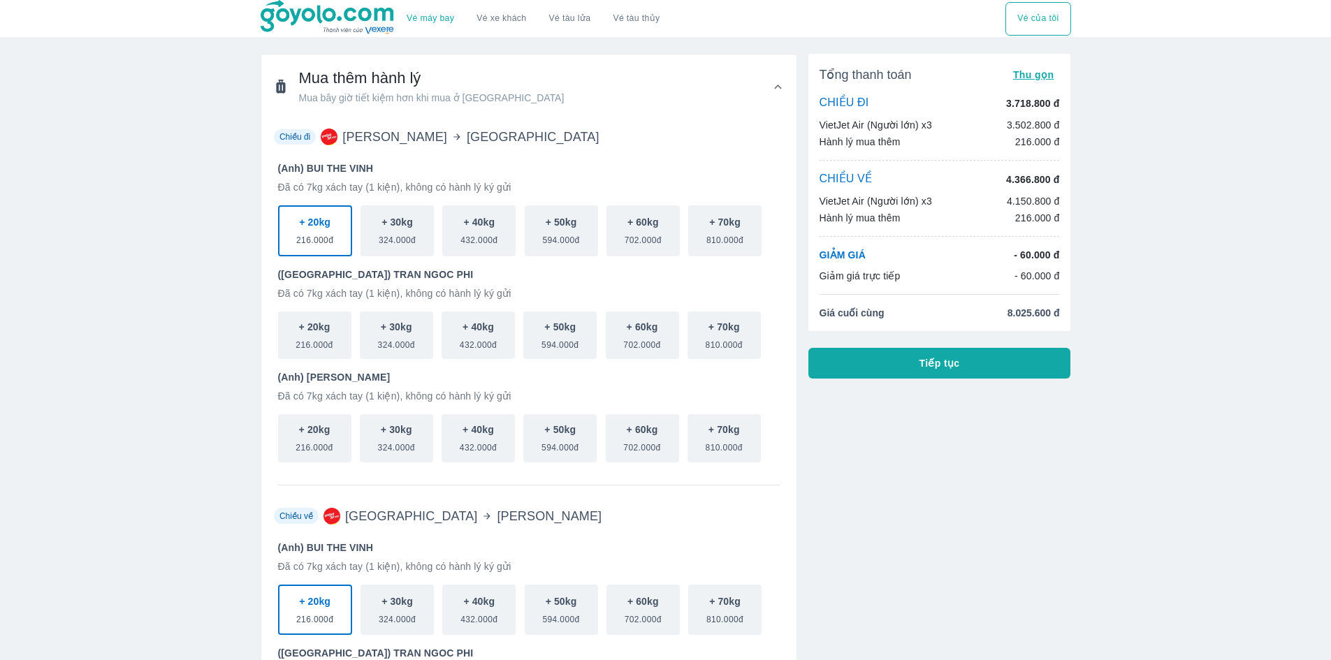
click at [925, 354] on button "Tiếp tục" at bounding box center [940, 363] width 263 height 31
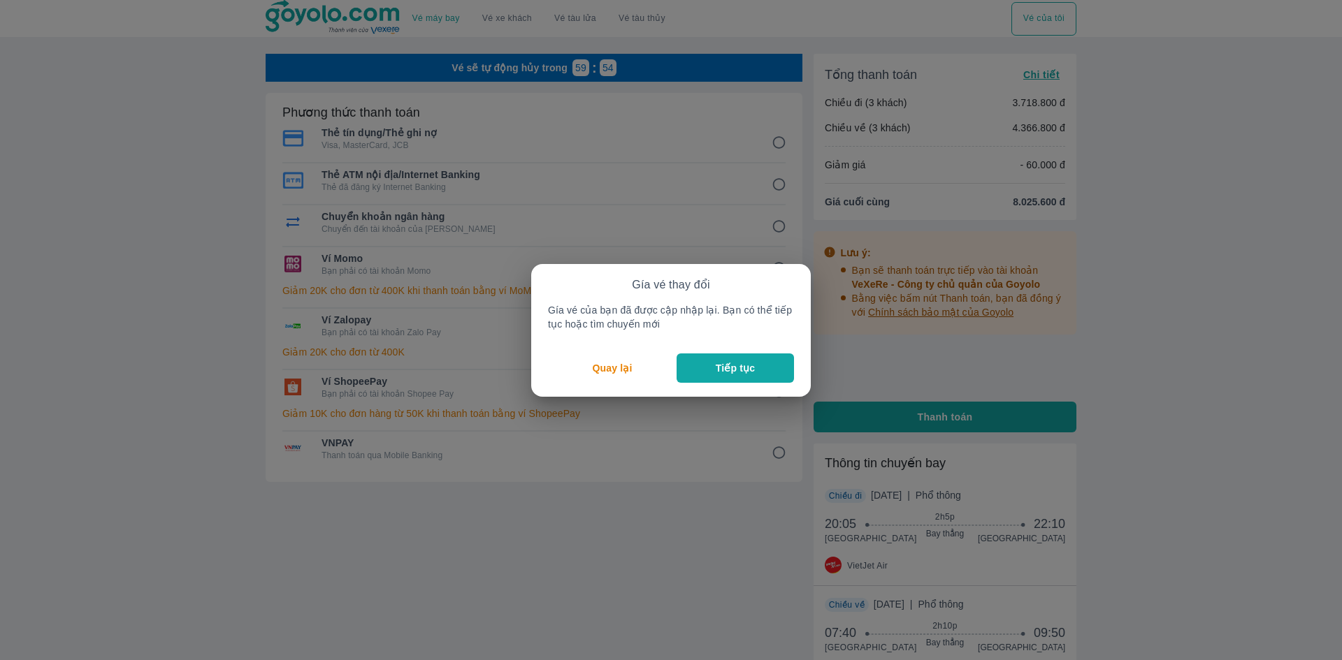
click at [744, 374] on p "Tiếp tục" at bounding box center [735, 368] width 39 height 14
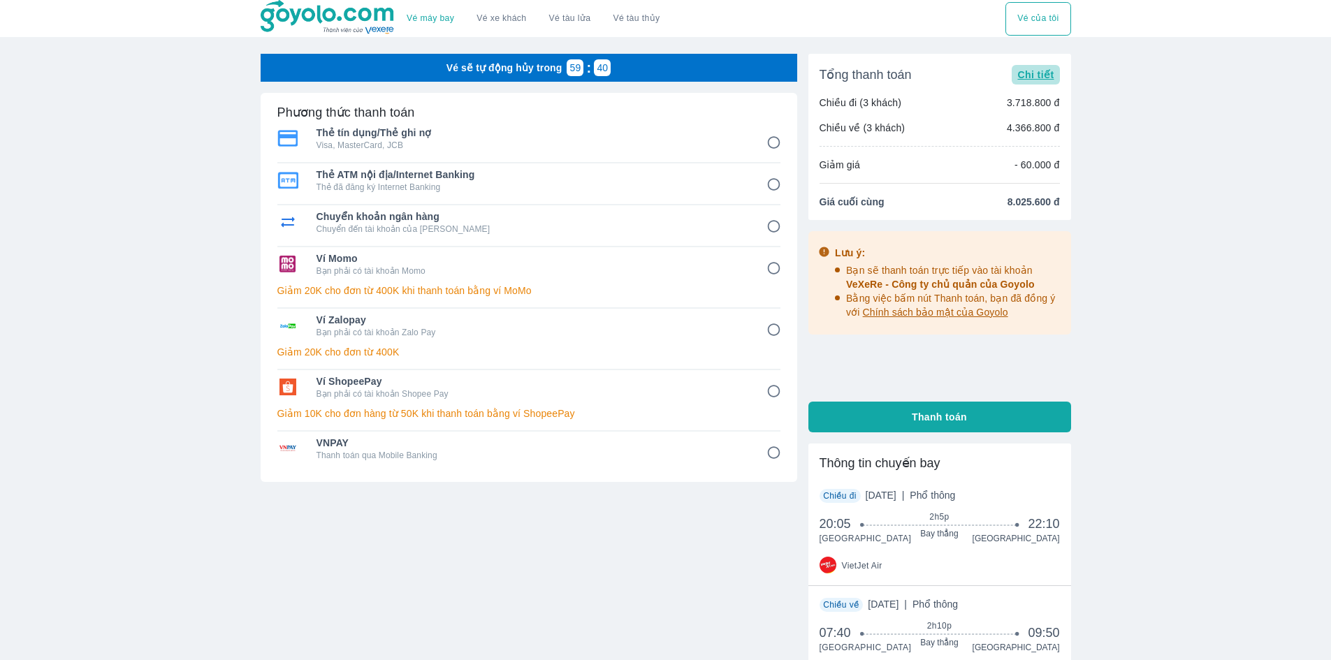
click at [1039, 75] on span "Chi tiết" at bounding box center [1036, 74] width 36 height 11
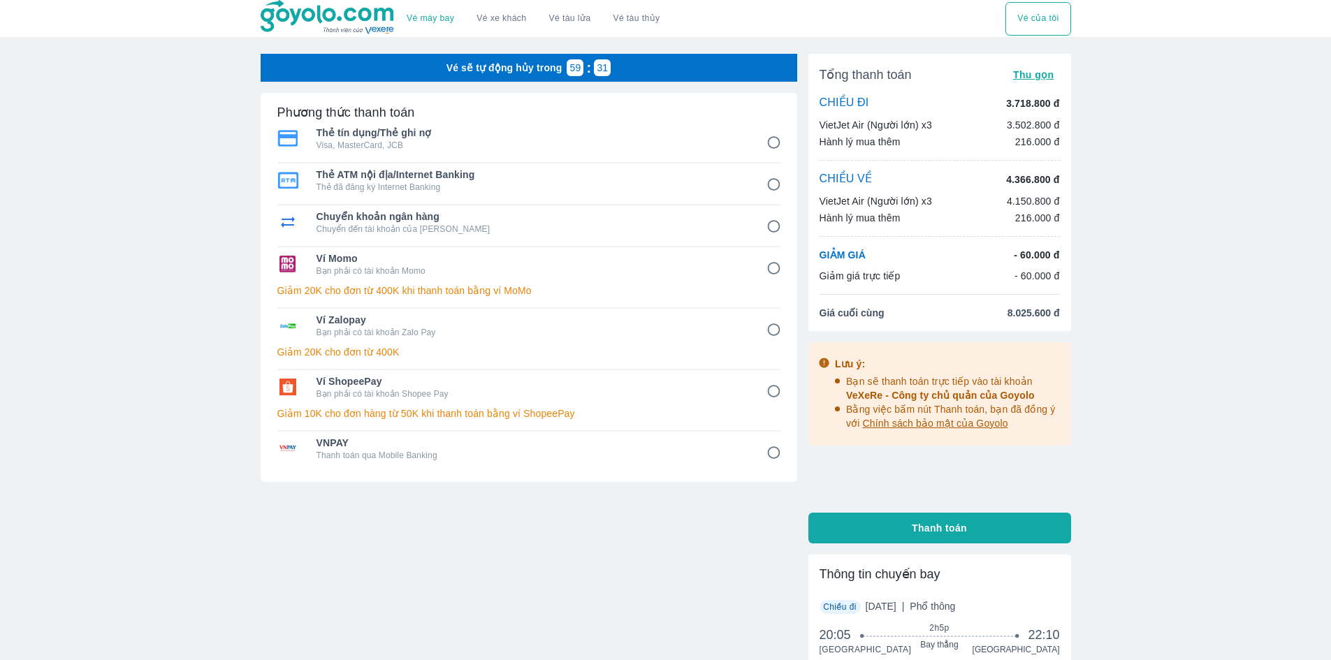
click at [537, 128] on span "Thẻ tín dụng/Thẻ ghi nợ" at bounding box center [532, 133] width 431 height 14
radio input "true"
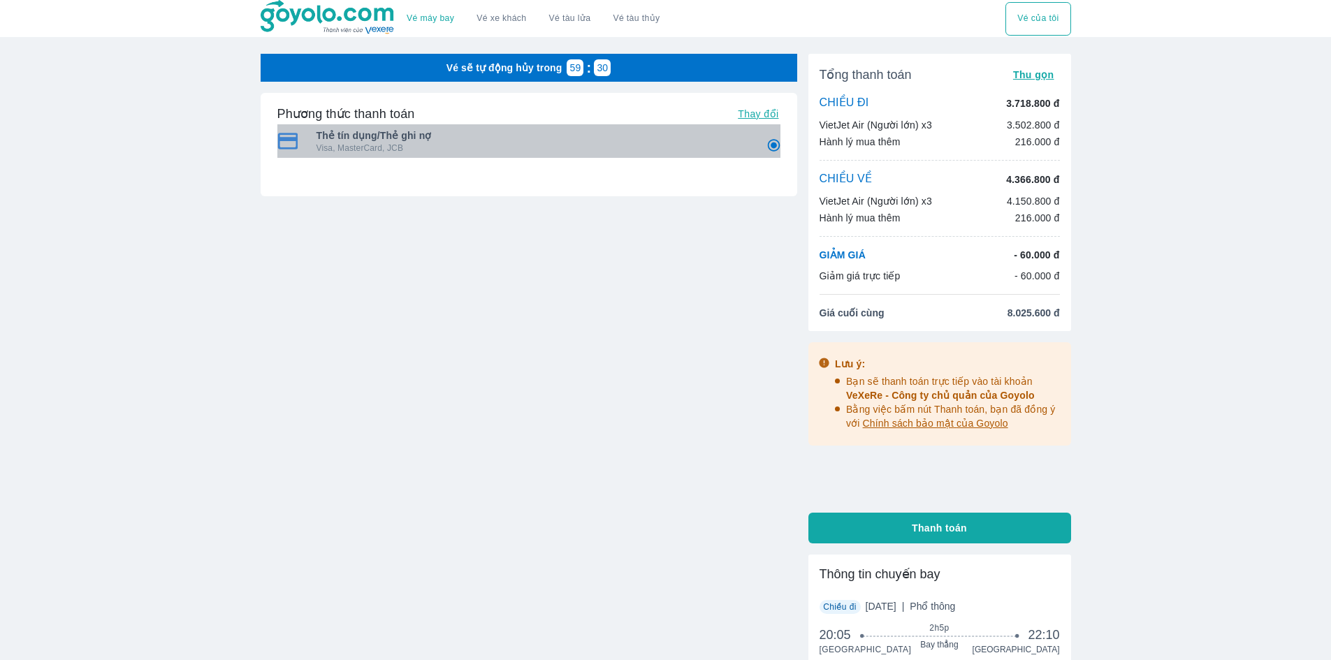
click at [523, 132] on span "Thẻ tín dụng/Thẻ ghi nợ" at bounding box center [532, 136] width 431 height 14
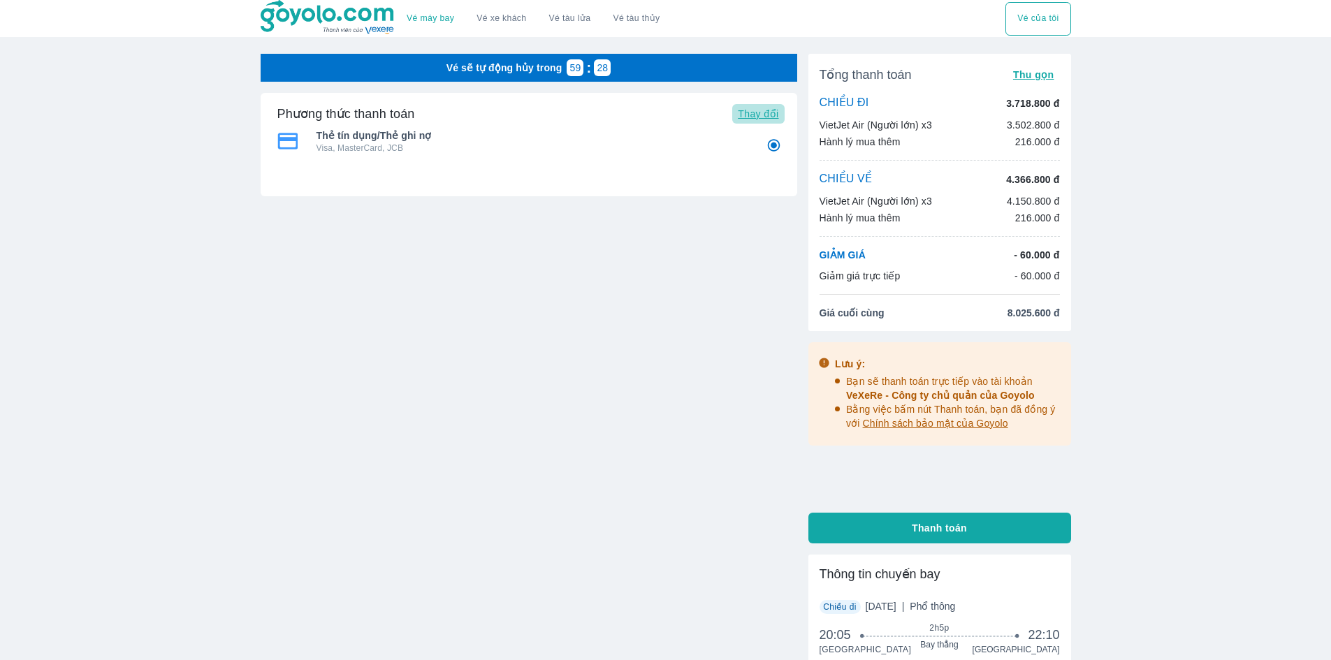
click at [773, 117] on span "Thay đổi" at bounding box center [758, 113] width 41 height 11
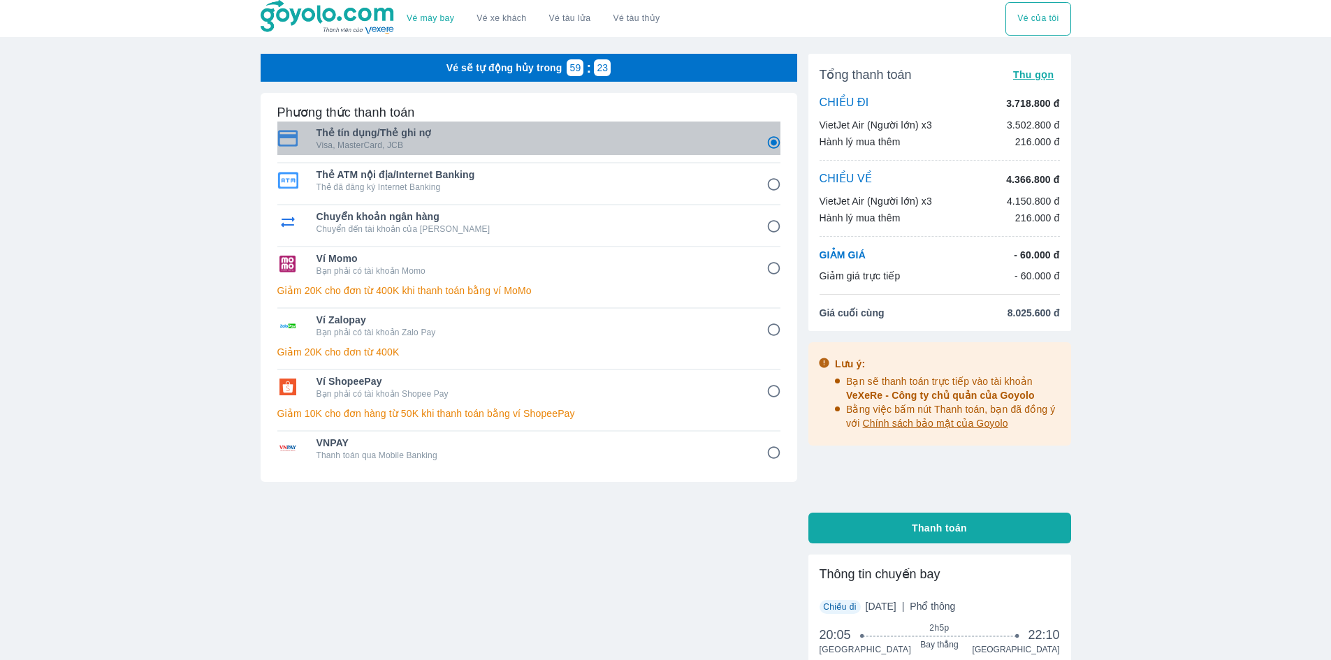
click at [542, 152] on div "Thẻ tín dụng/Thẻ ghi nợ Visa, MasterCard, JCB" at bounding box center [528, 139] width 503 height 34
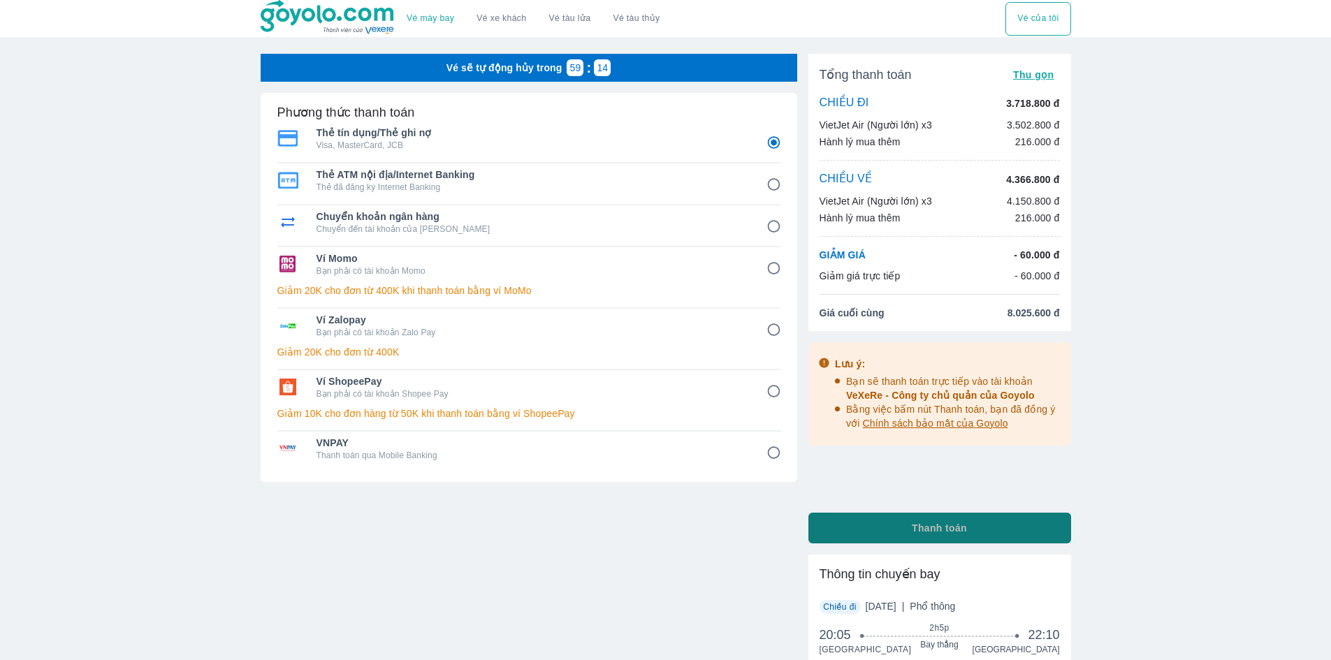
click at [907, 526] on button "Thanh toán" at bounding box center [940, 528] width 263 height 31
radio input "false"
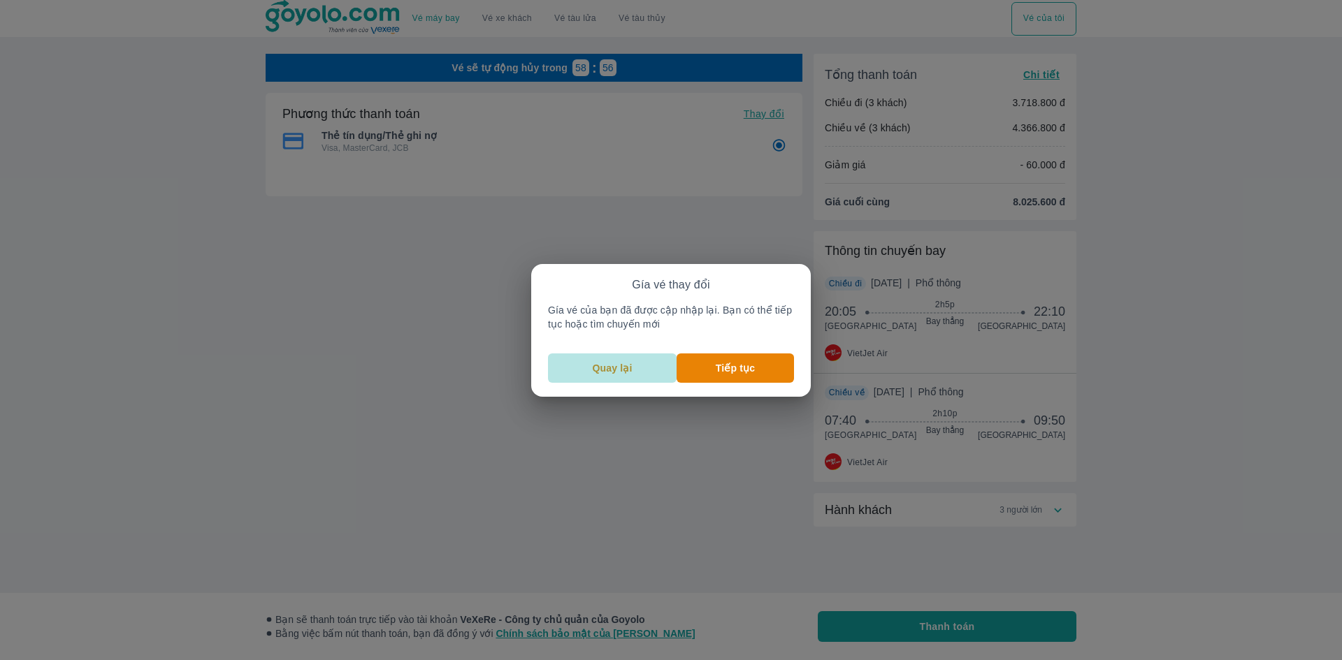
click at [623, 364] on p "Quay lại" at bounding box center [613, 368] width 40 height 14
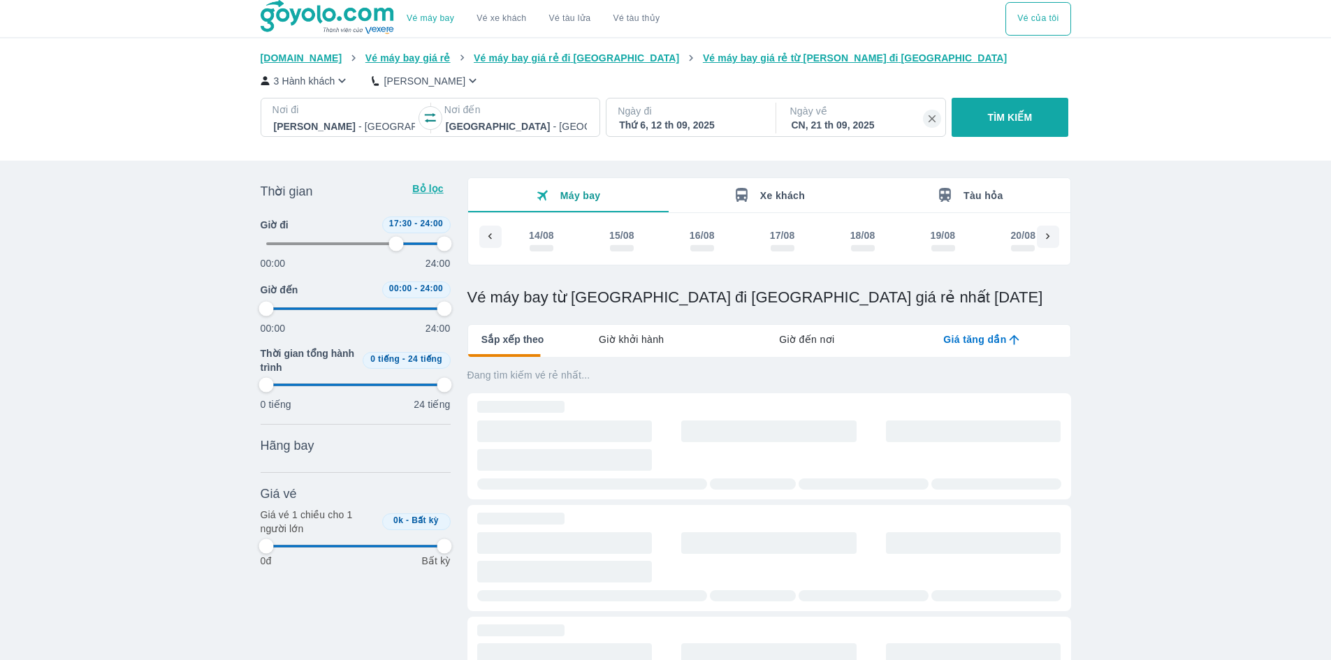
scroll to position [0, 2030]
type input "72.9166666666667"
type input "97.9166666666667"
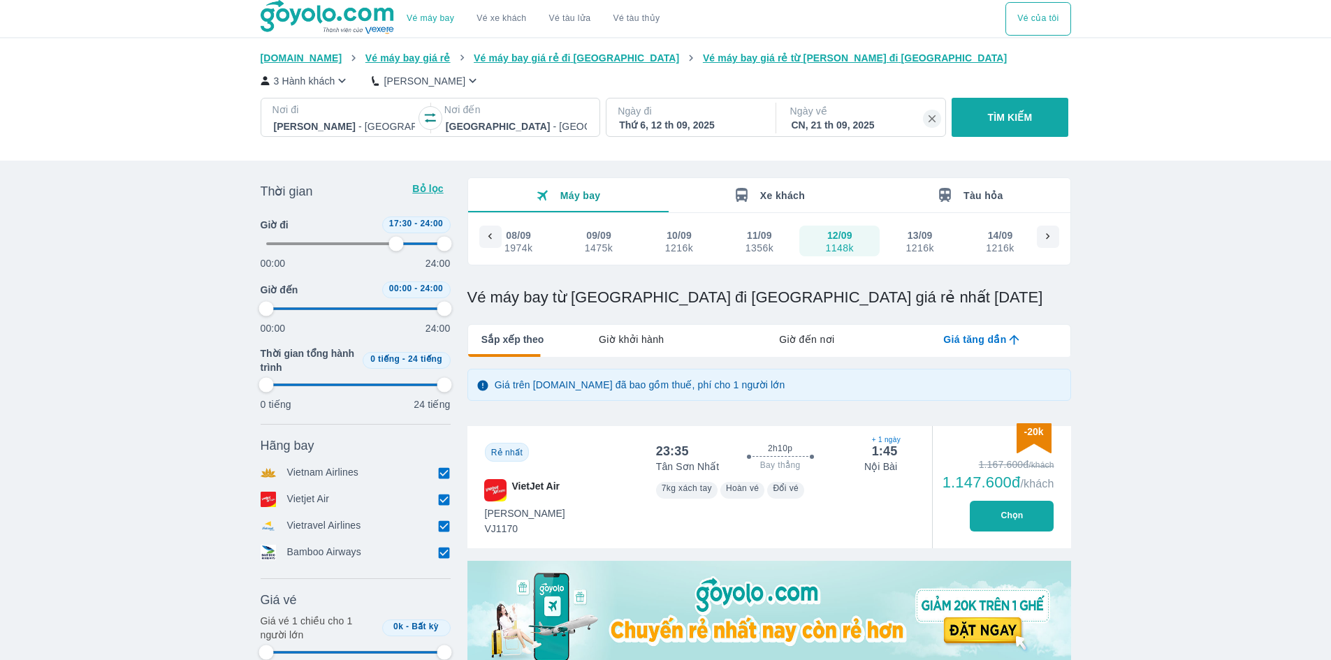
type input "72.9166666666667"
type input "97.9166666666667"
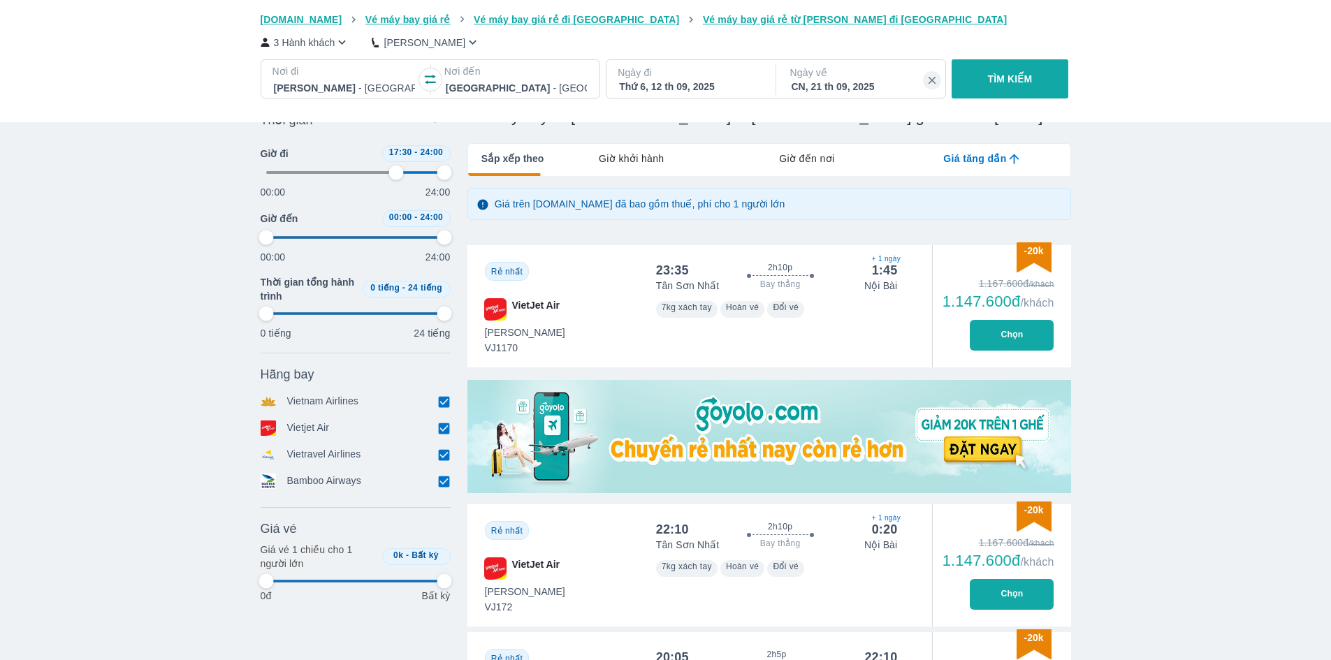
type input "72.9166666666667"
type input "97.9166666666667"
type input "72.9166666666667"
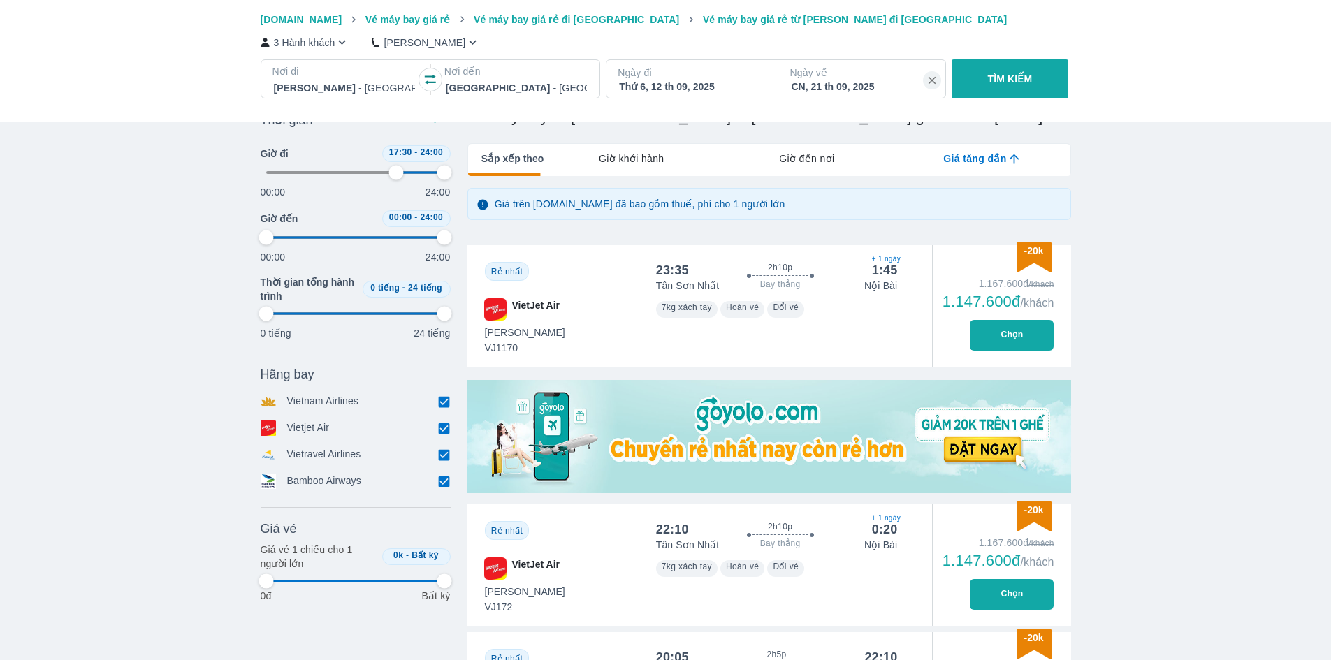
type input "97.9166666666667"
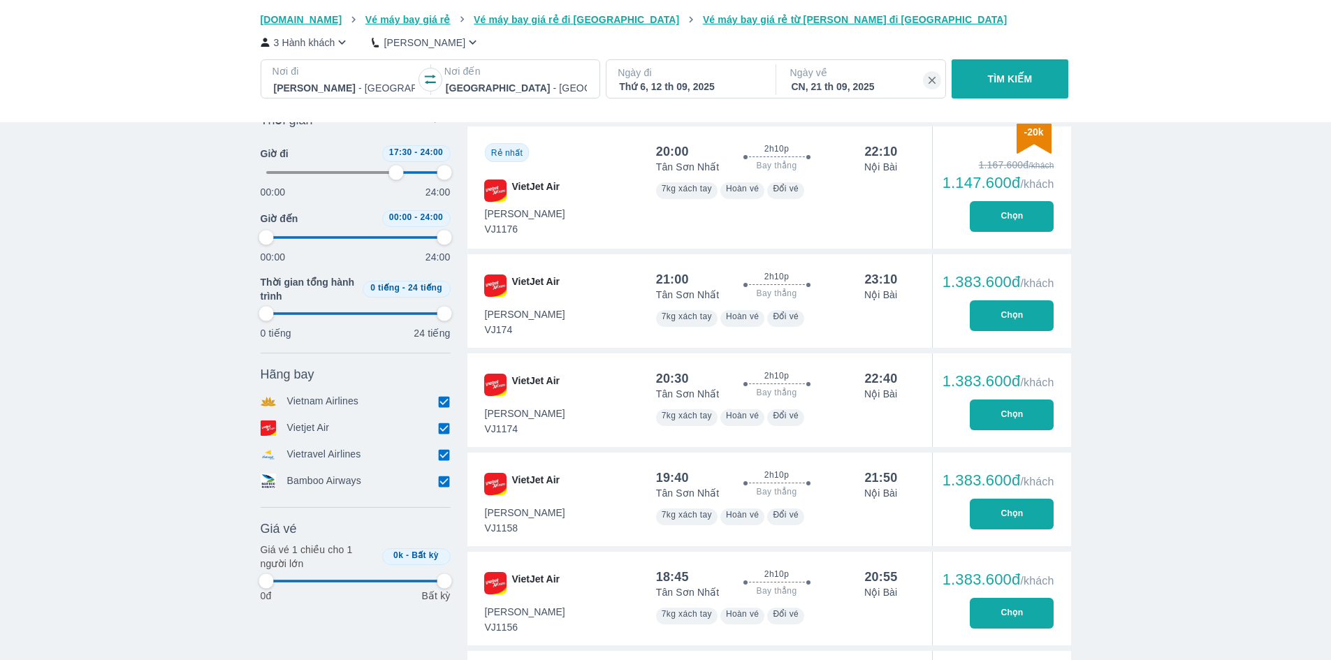
type input "72.9166666666667"
type input "97.9166666666667"
type input "72.9166666666667"
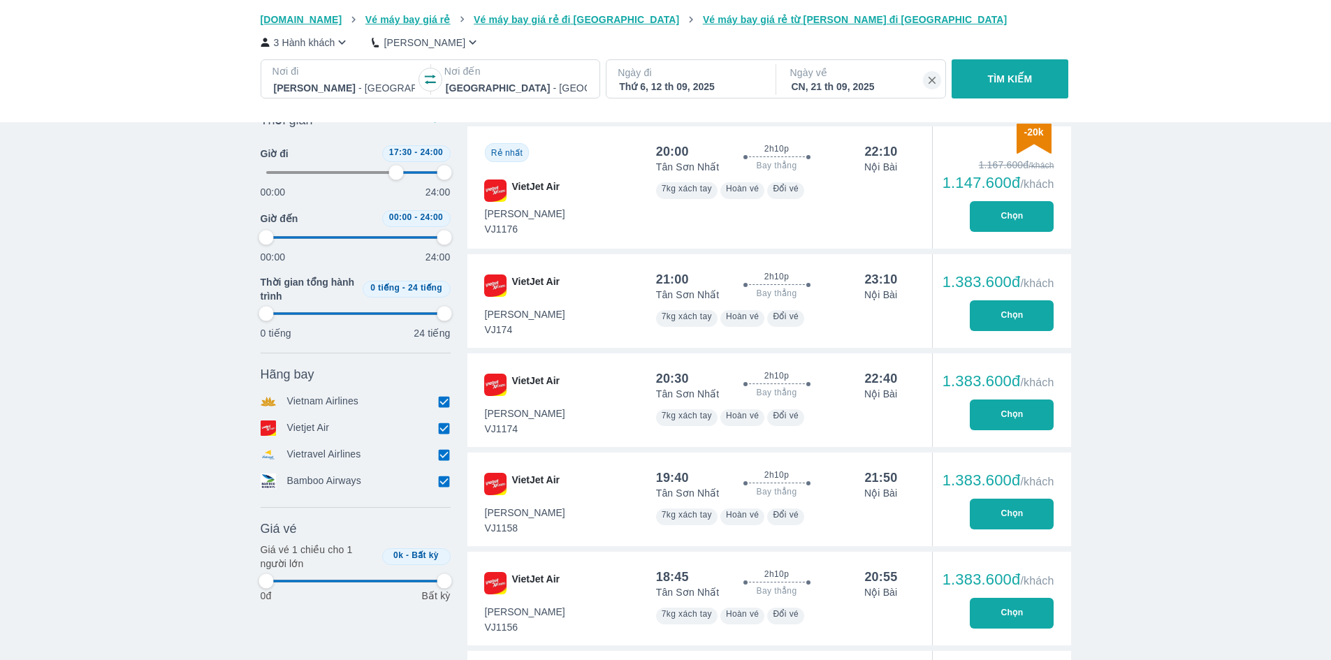
type input "97.9166666666667"
type input "72.9166666666667"
type input "97.9166666666667"
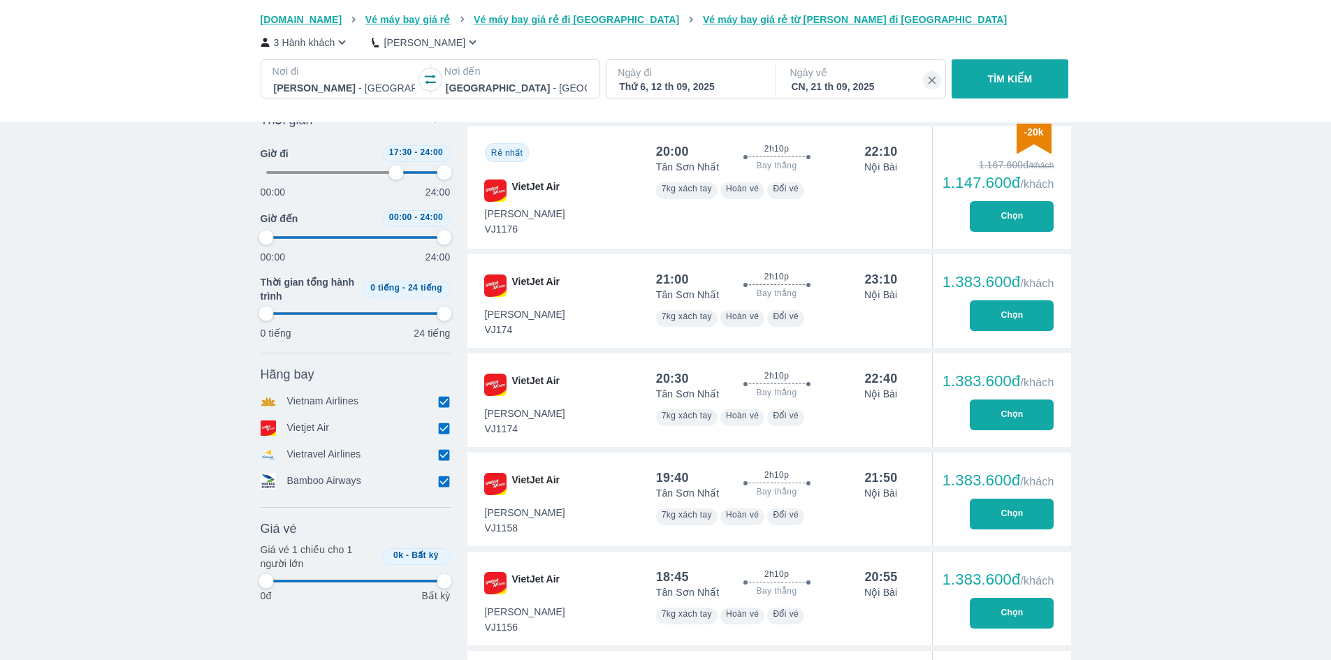
type input "97.9166666666667"
type input "72.9166666666667"
type input "97.9166666666667"
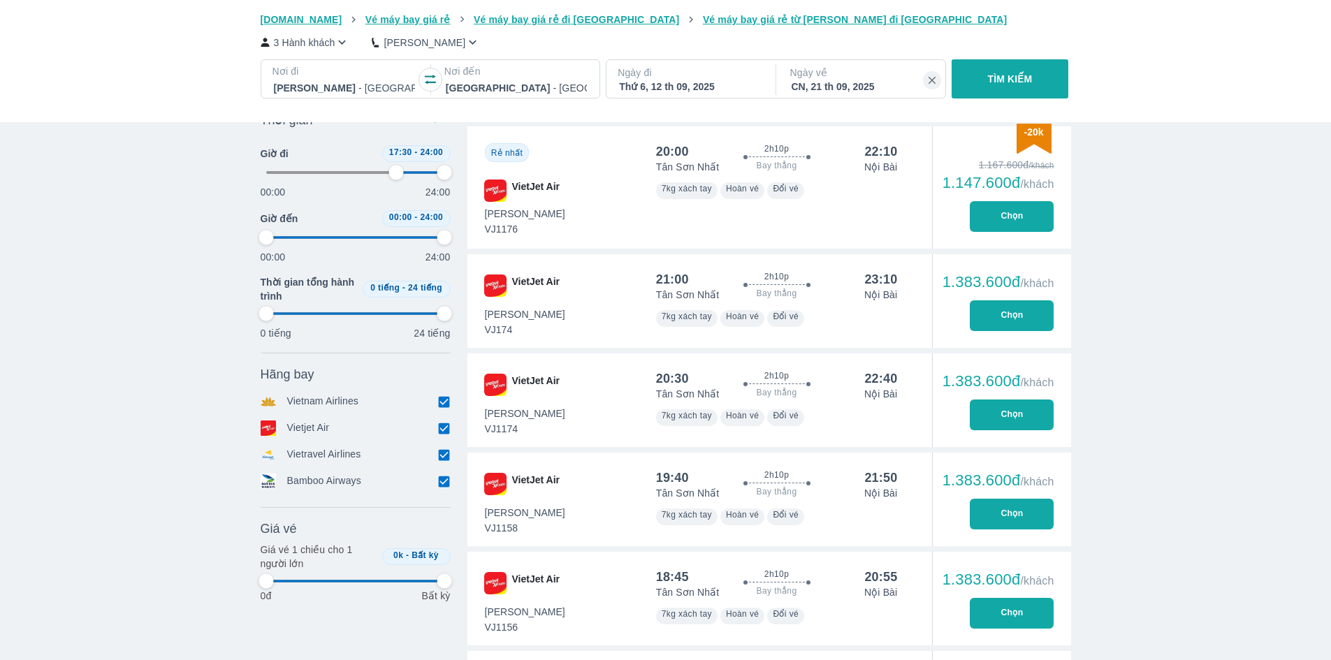
type input "97.9166666666667"
type input "72.9166666666667"
type input "97.9166666666667"
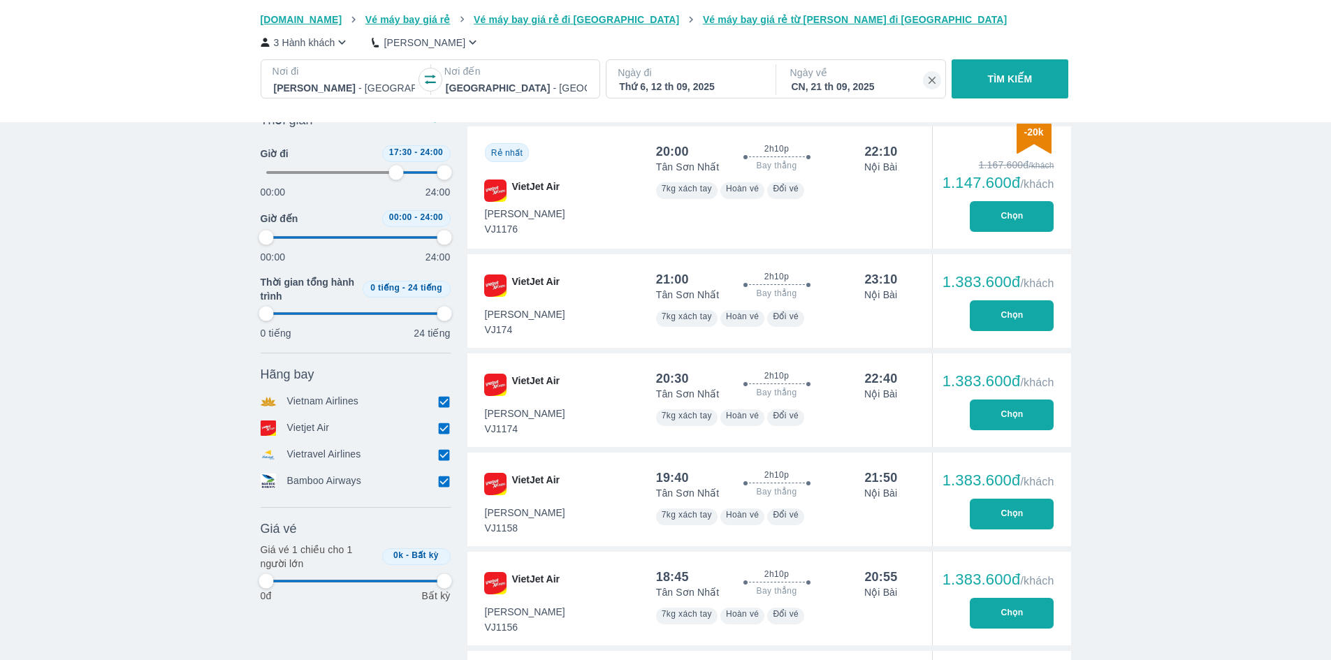
type input "72.9166666666667"
type input "97.9166666666667"
type input "72.9166666666667"
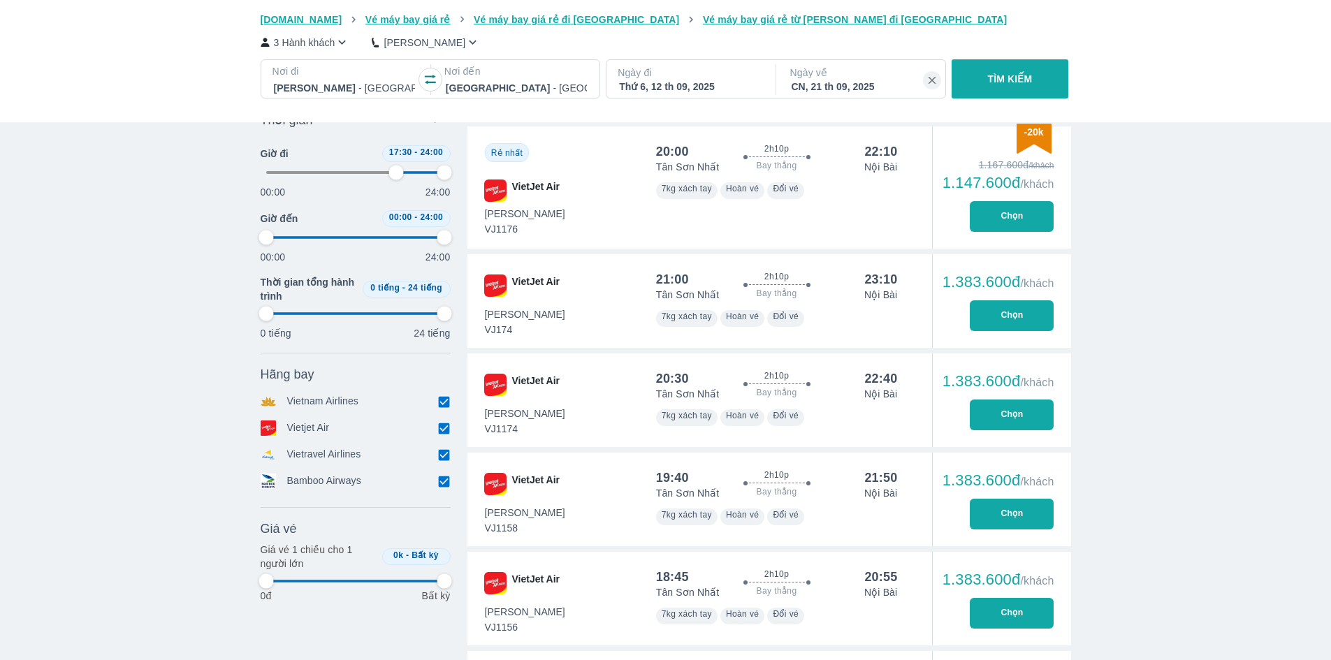
type input "97.9166666666667"
type input "72.9166666666667"
type input "97.9166666666667"
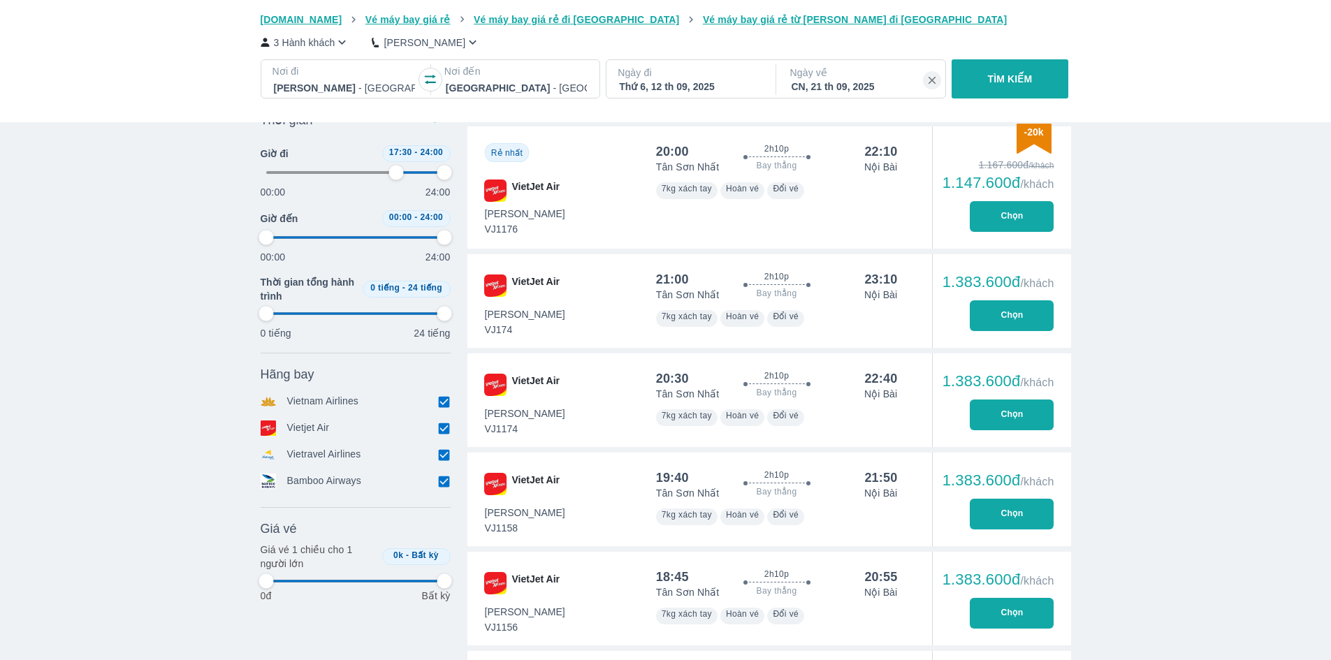
type input "97.9166666666667"
type input "72.9166666666667"
type input "97.9166666666667"
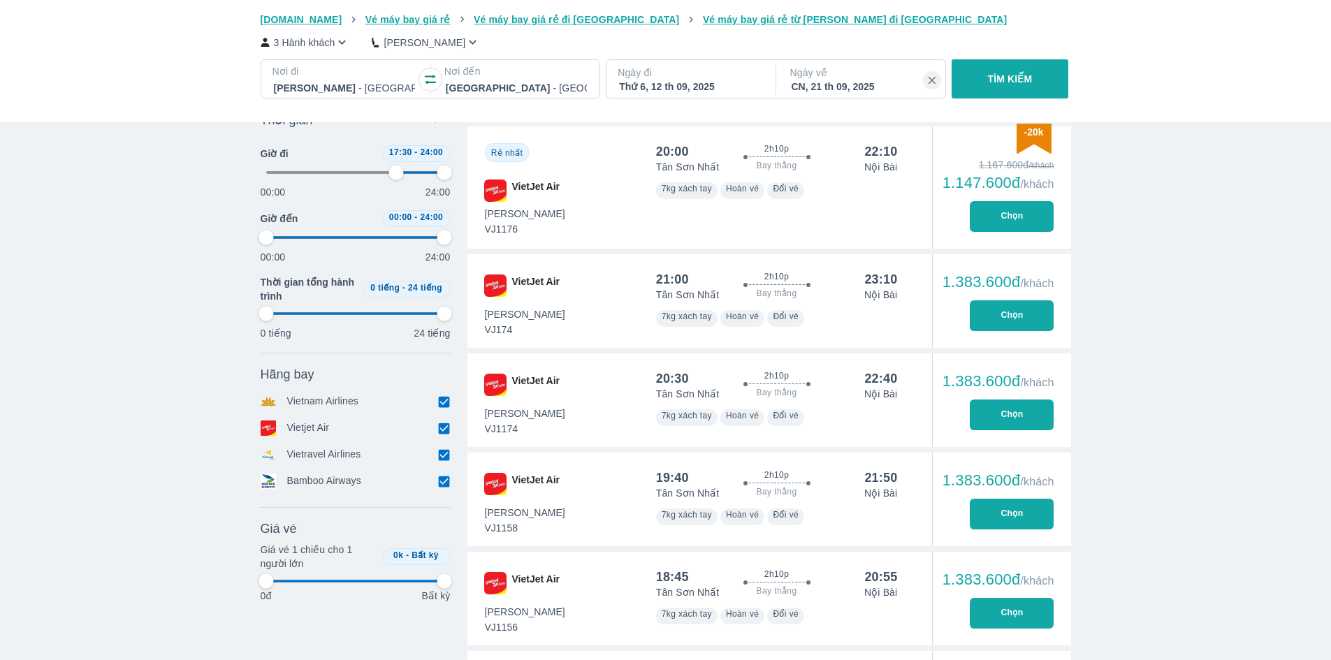
type input "97.9166666666667"
type input "72.9166666666667"
type input "97.9166666666667"
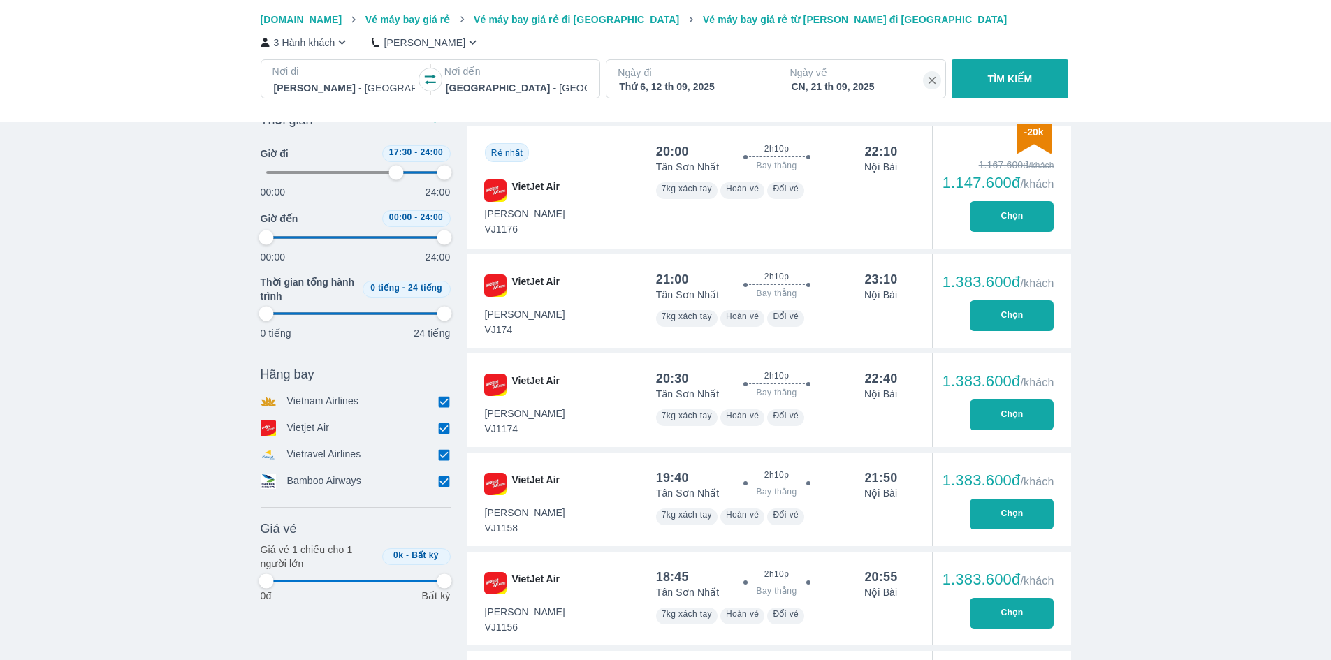
type input "72.9166666666667"
type input "97.9166666666667"
type input "72.9166666666667"
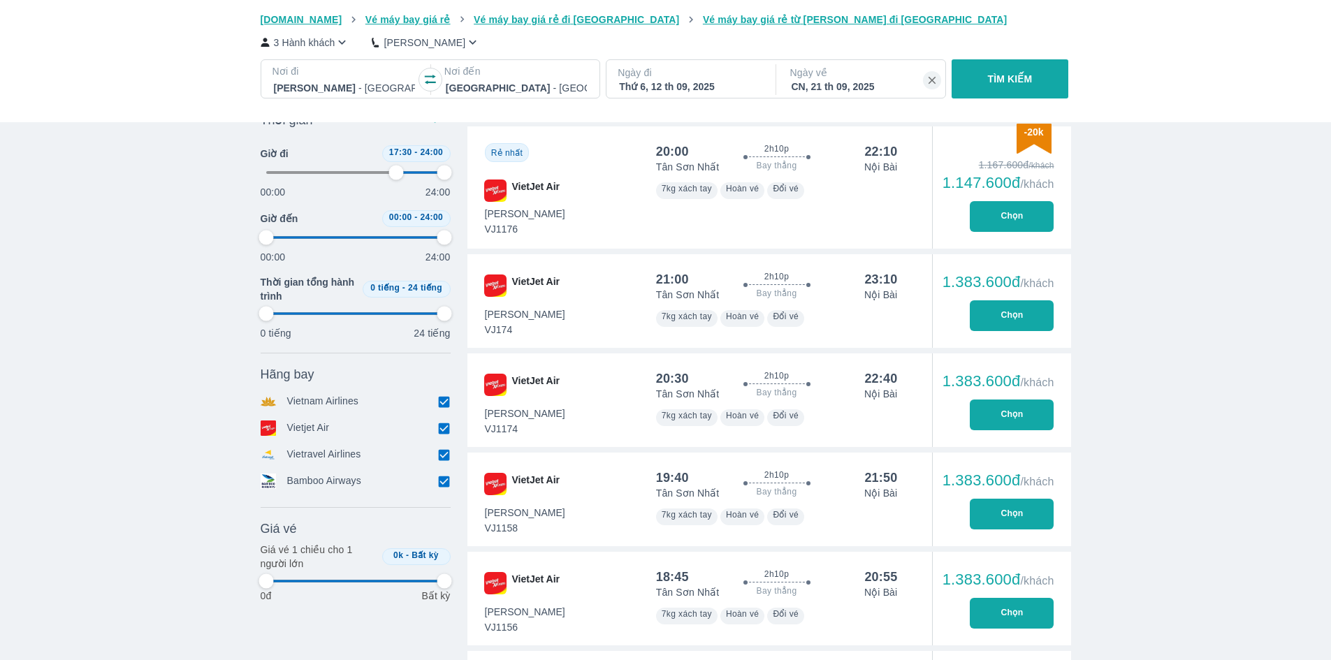
type input "97.9166666666667"
type input "72.9166666666667"
type input "97.9166666666667"
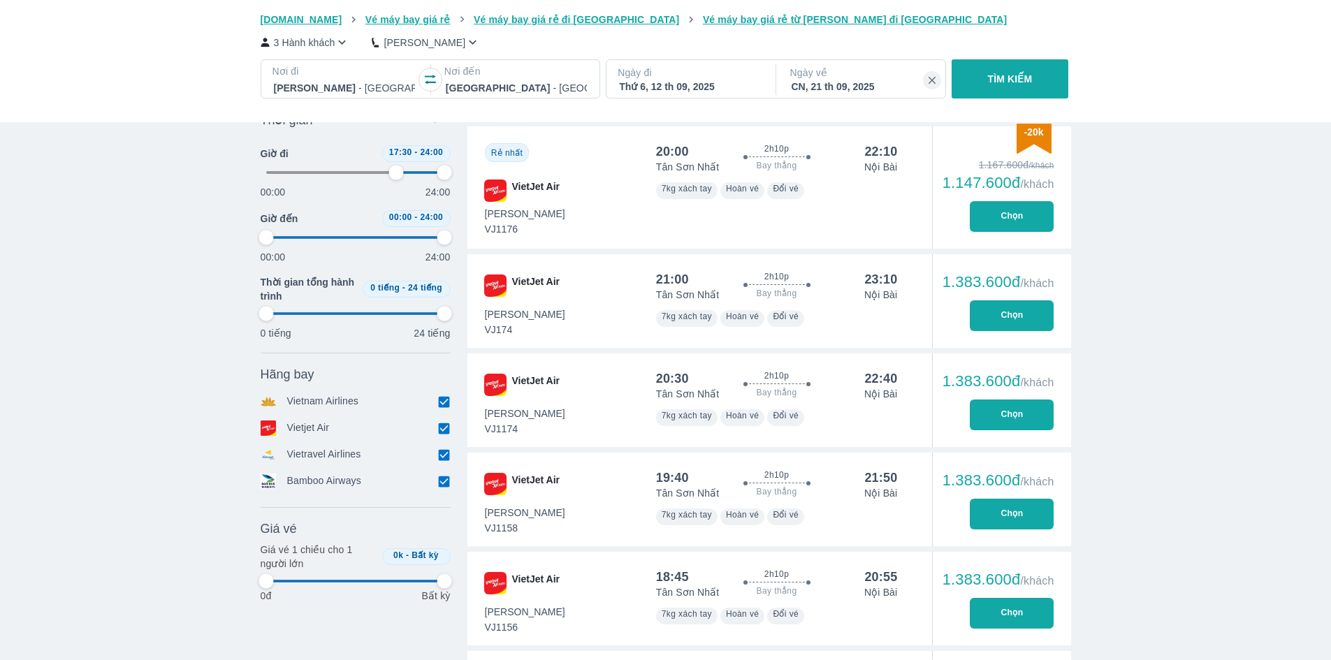
type input "97.9166666666667"
type input "72.9166666666667"
type input "97.9166666666667"
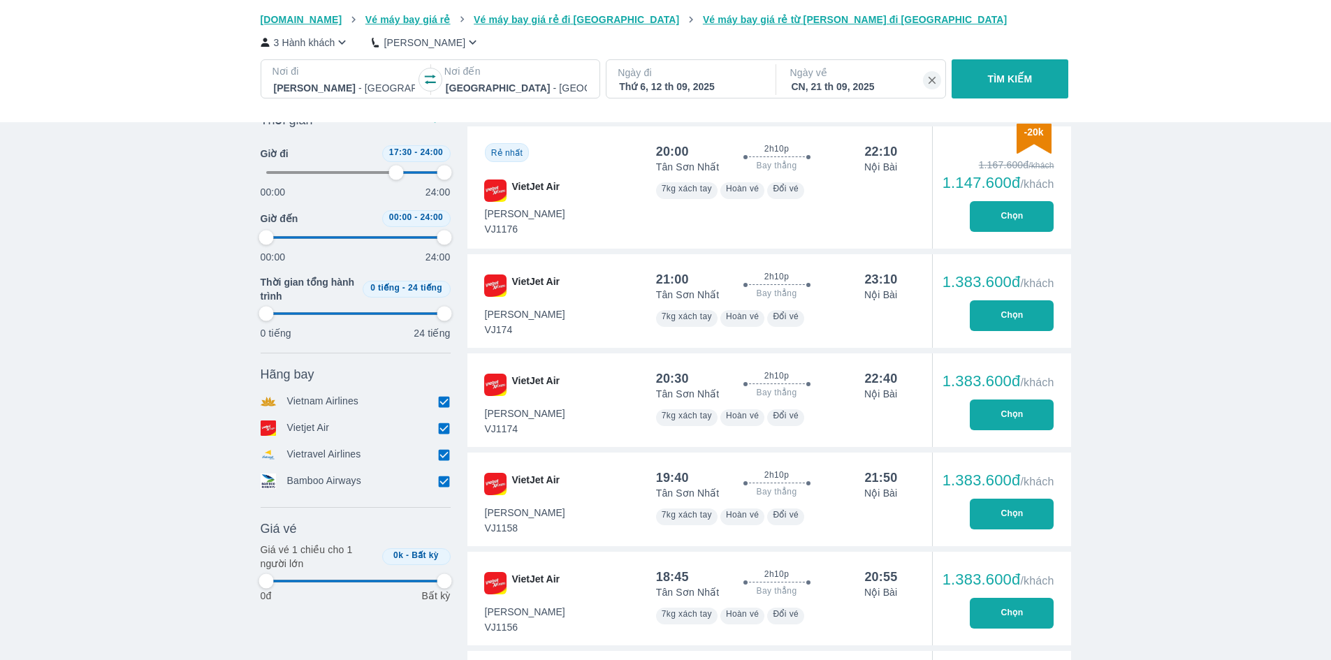
type input "97.9166666666667"
type input "72.9166666666667"
type input "97.9166666666667"
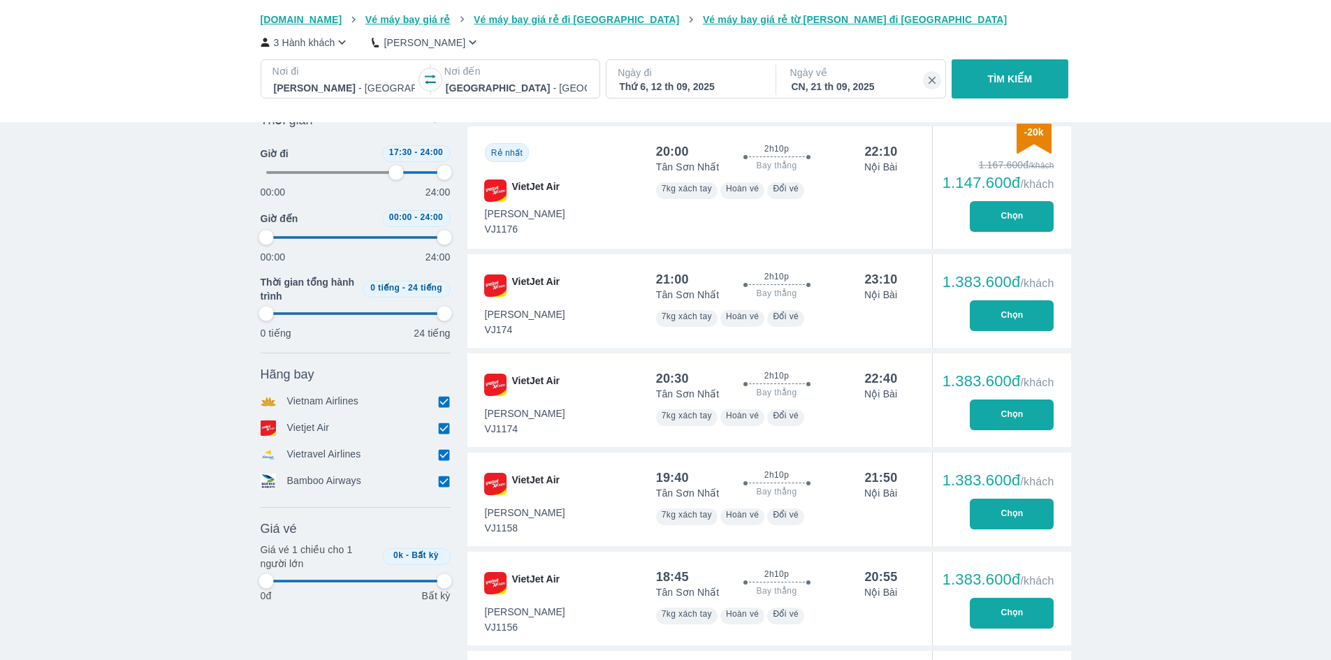
type input "72.9166666666667"
type input "97.9166666666667"
type input "72.9166666666667"
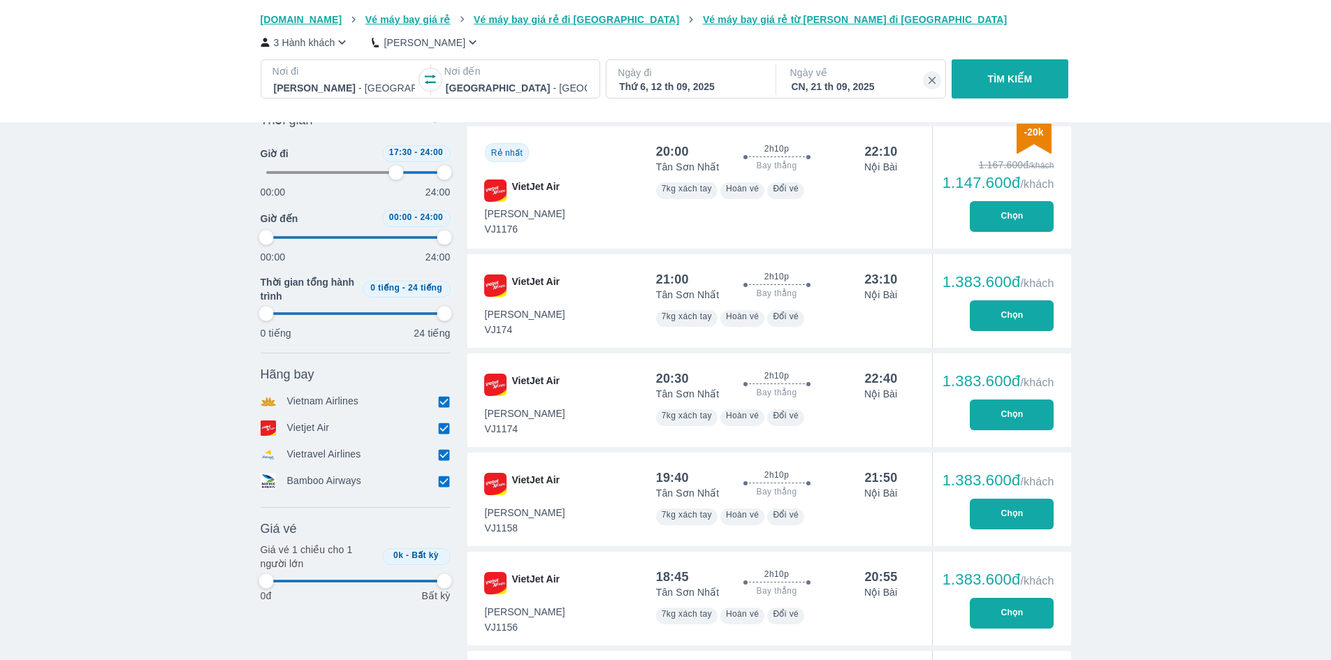
type input "97.9166666666667"
type input "72.9166666666667"
type input "97.9166666666667"
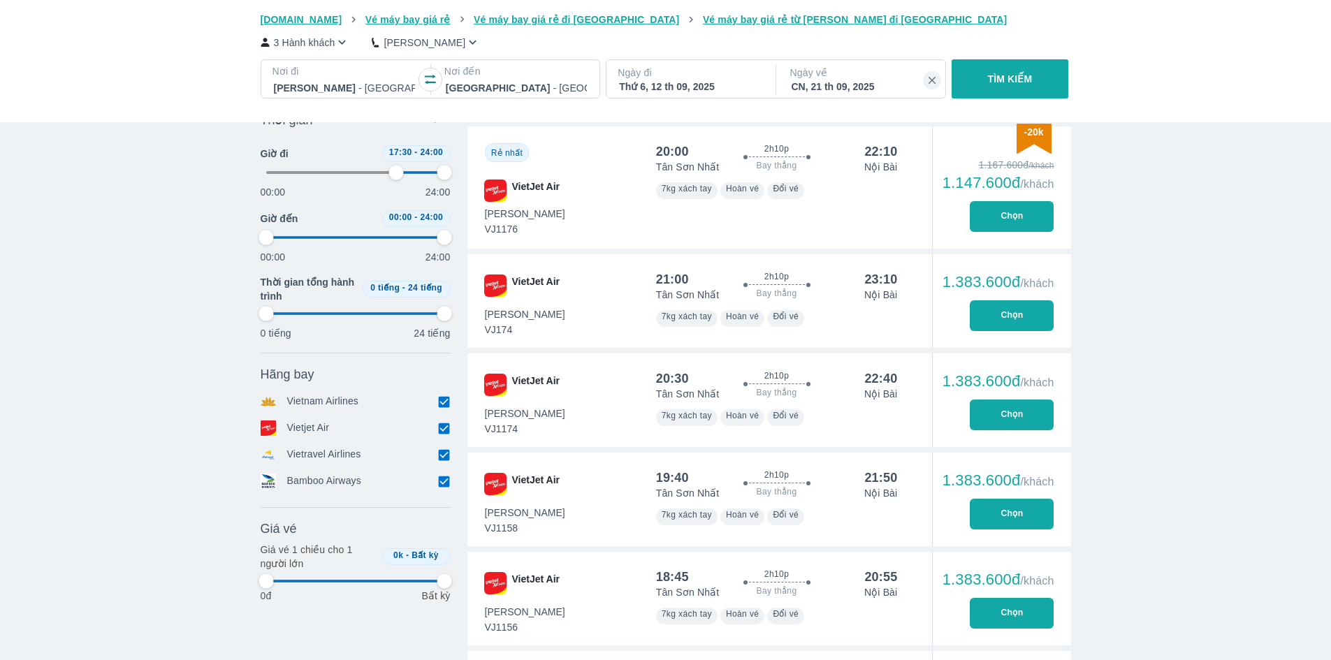
type input "97.9166666666667"
type input "72.9166666666667"
type input "97.9166666666667"
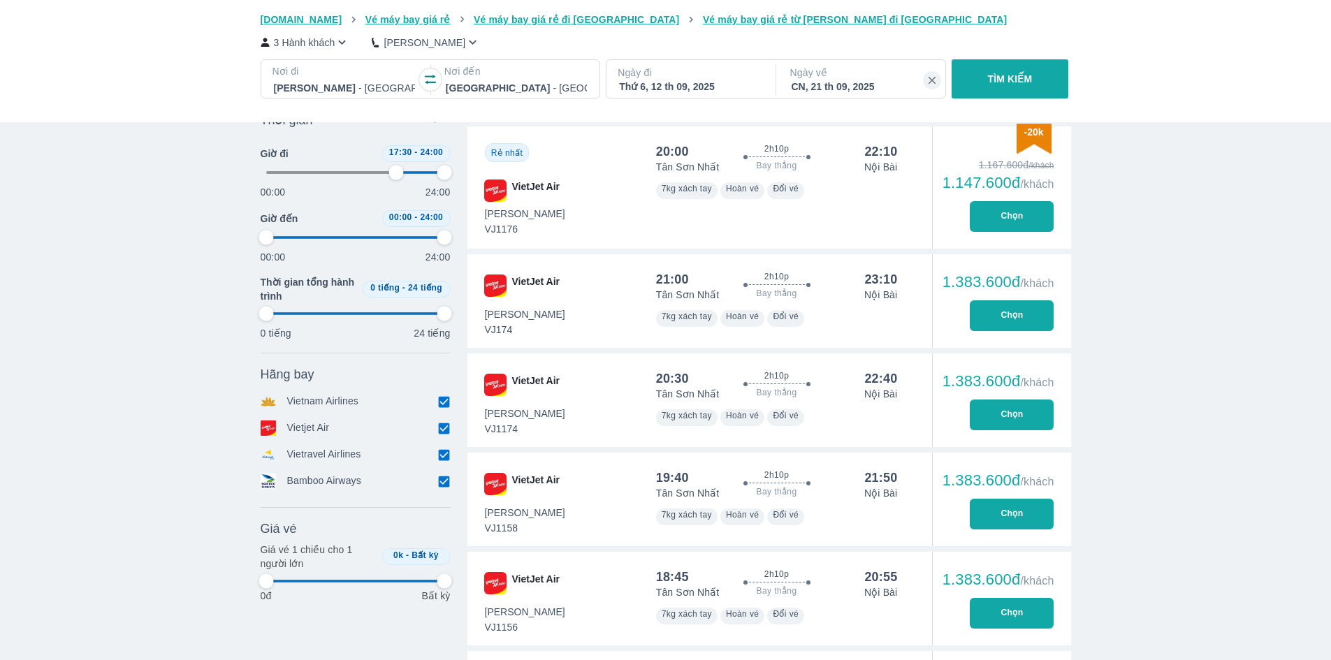
type input "97.9166666666667"
type input "72.9166666666667"
type input "97.9166666666667"
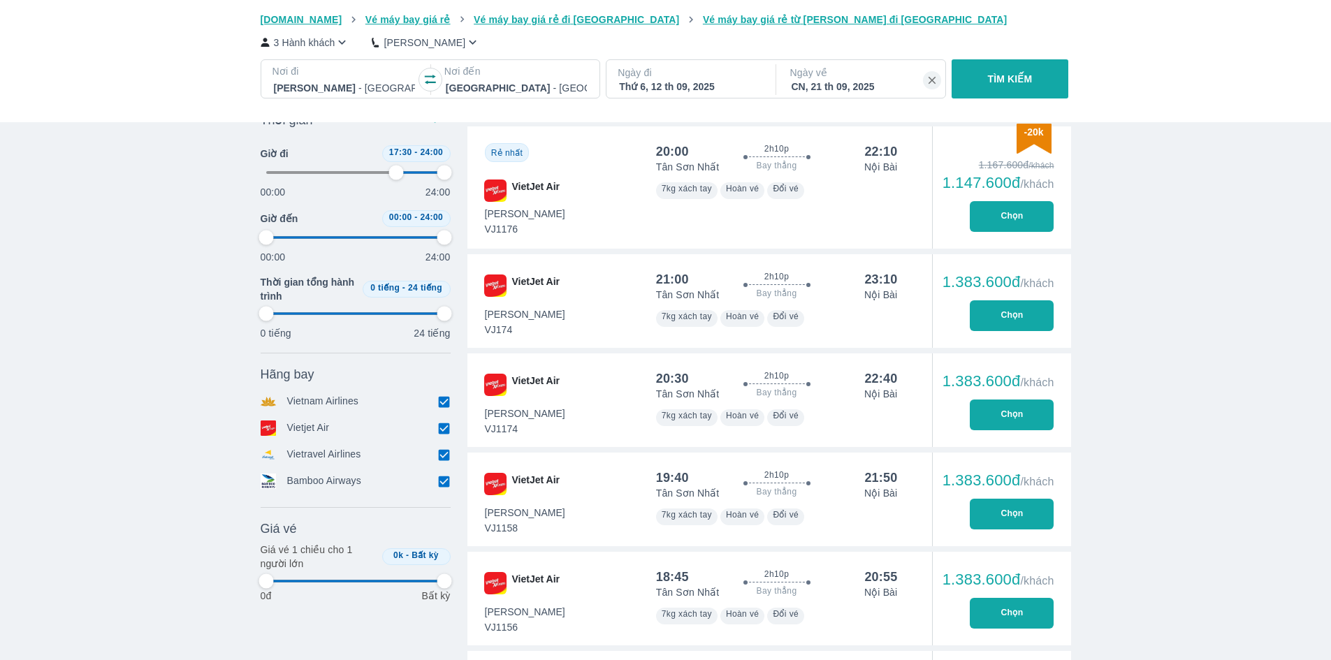
type input "72.9166666666667"
type input "97.9166666666667"
type input "72.9166666666667"
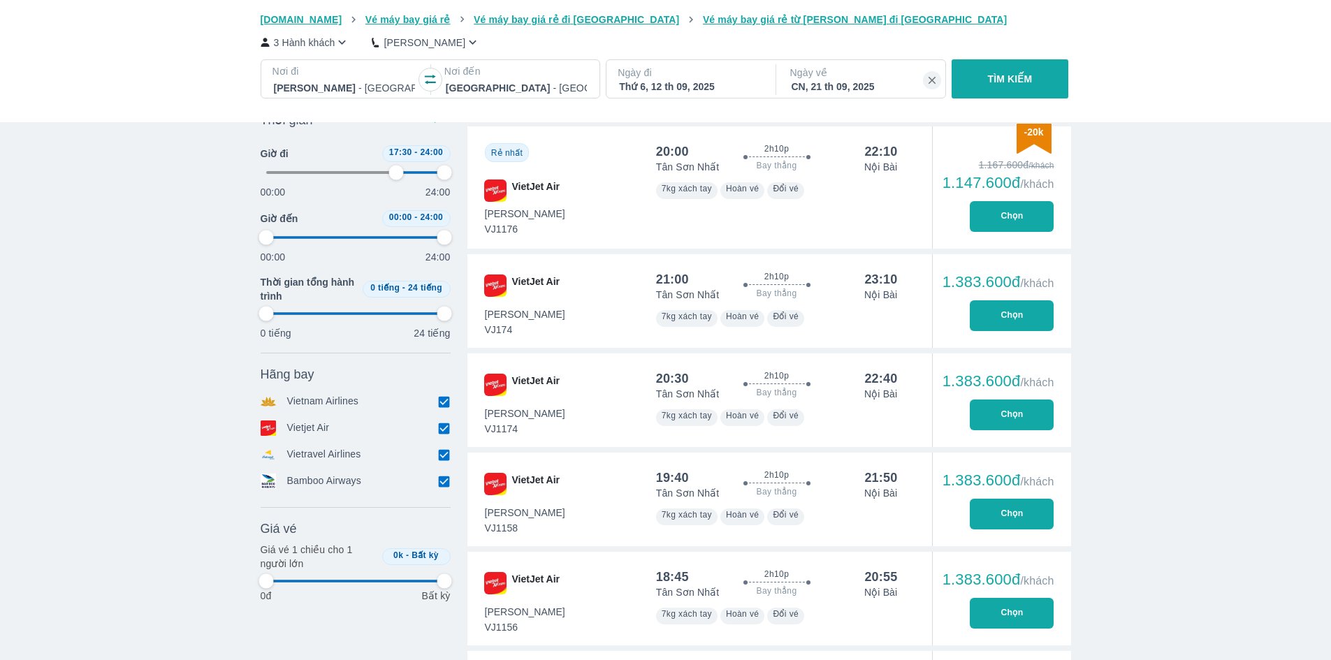
type input "97.9166666666667"
type input "72.9166666666667"
type input "97.9166666666667"
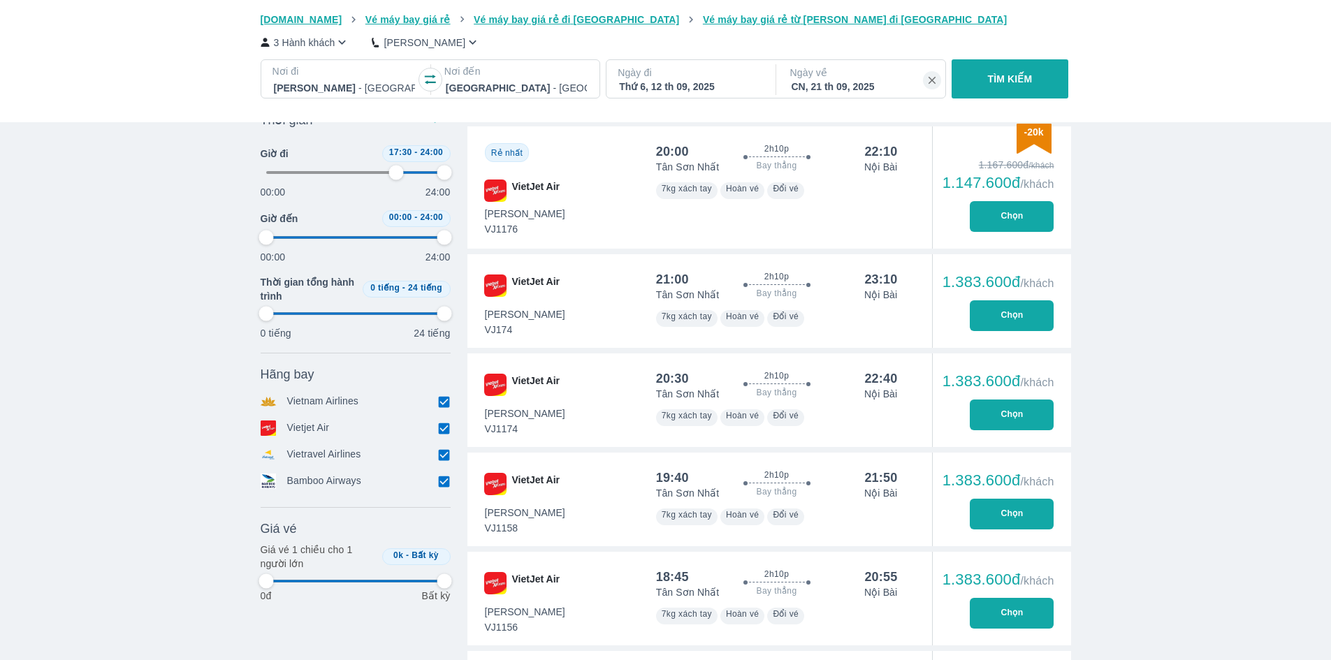
type input "97.9166666666667"
type input "72.9166666666667"
type input "97.9166666666667"
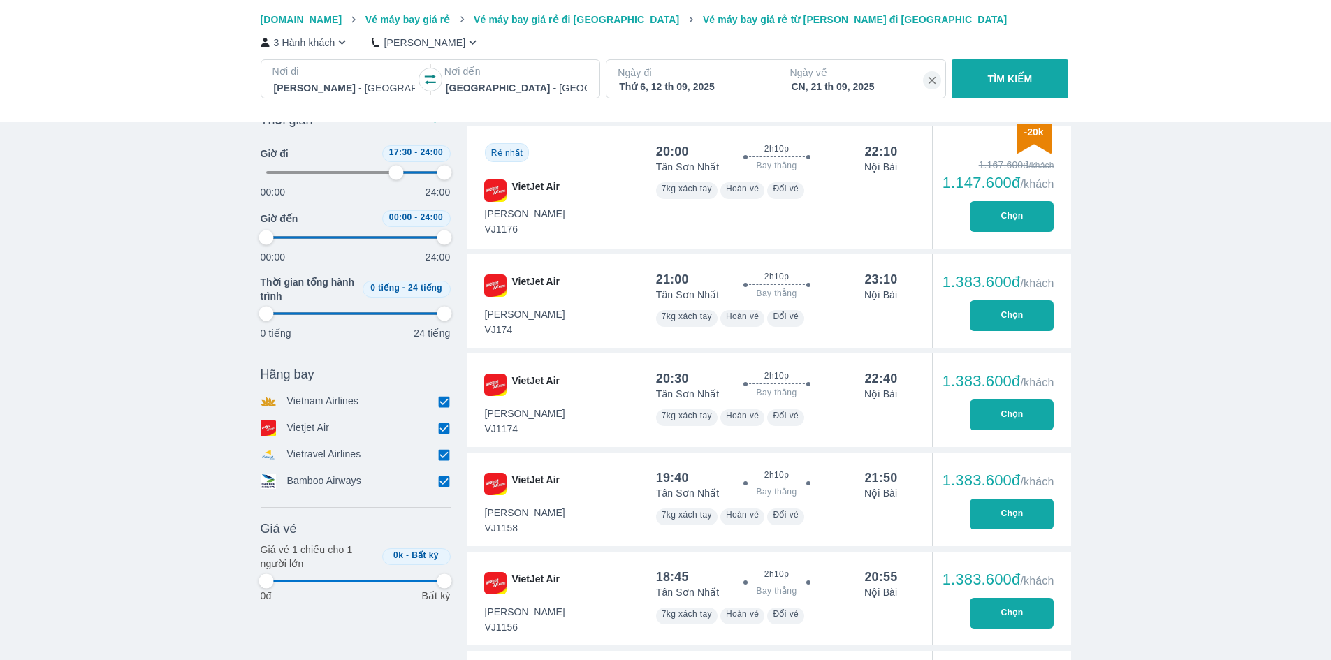
type input "97.9166666666667"
type input "72.9166666666667"
type input "97.9166666666667"
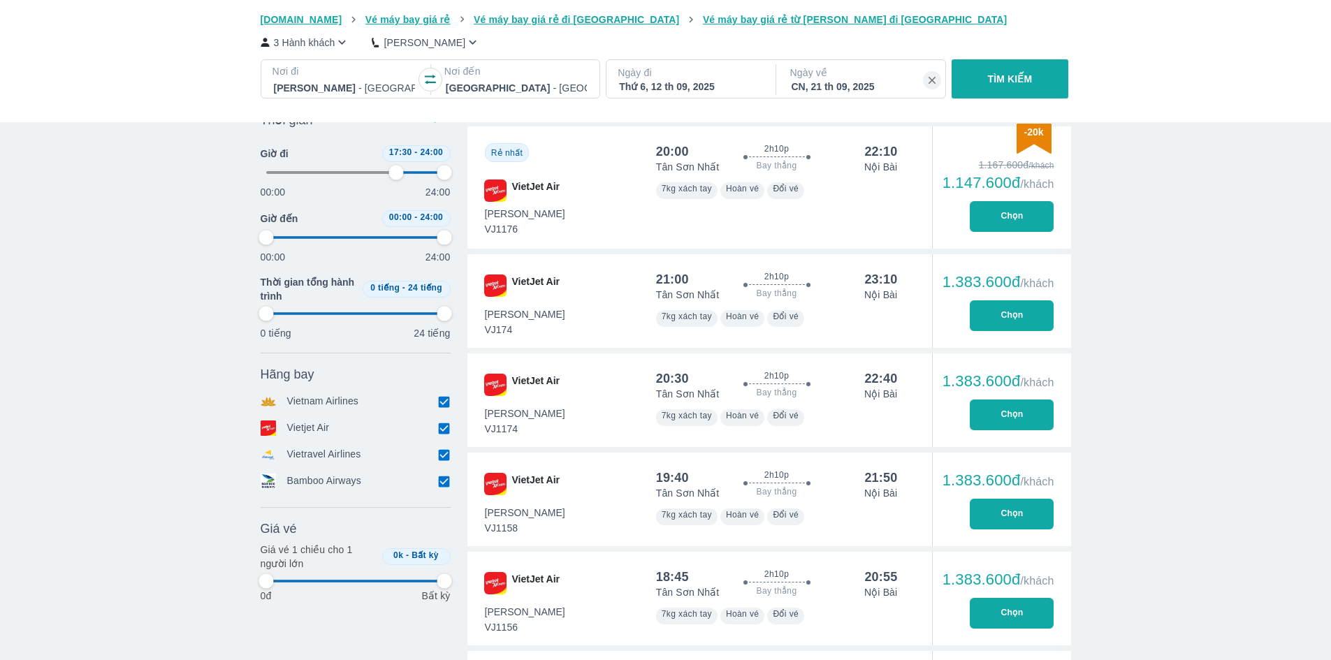
type input "72.9166666666667"
type input "97.9166666666667"
type input "72.9166666666667"
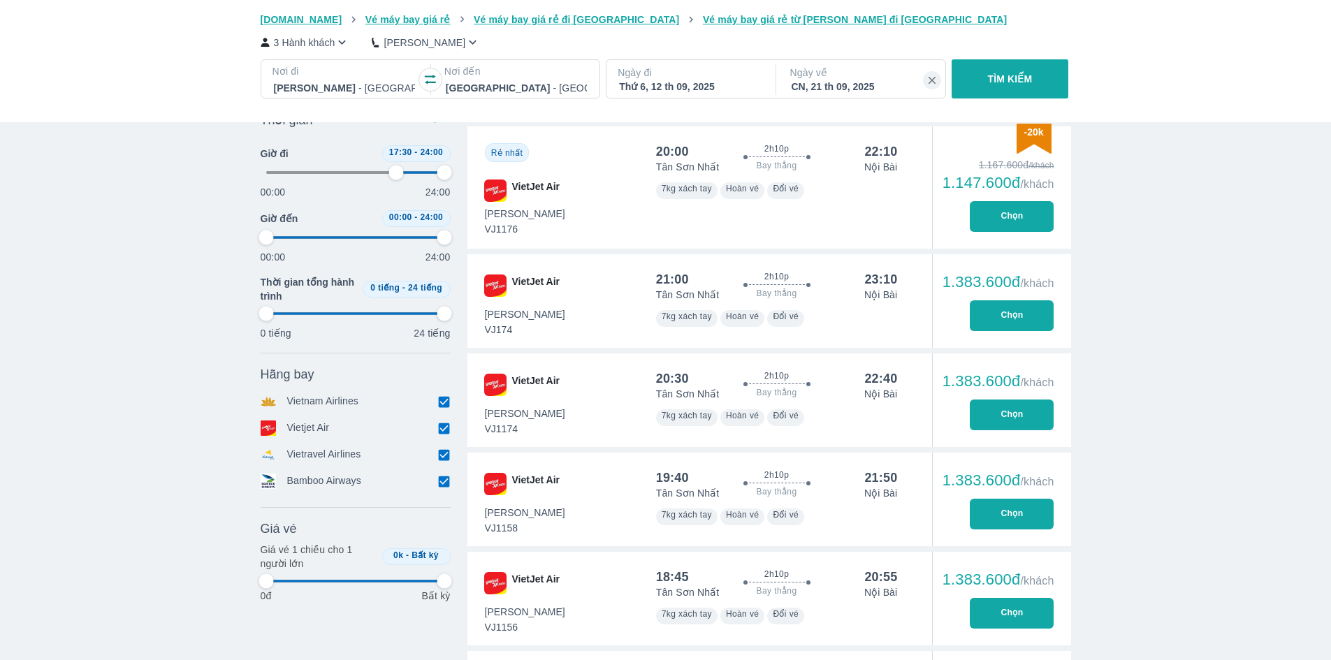
type input "97.9166666666667"
type input "72.9166666666667"
type input "97.9166666666667"
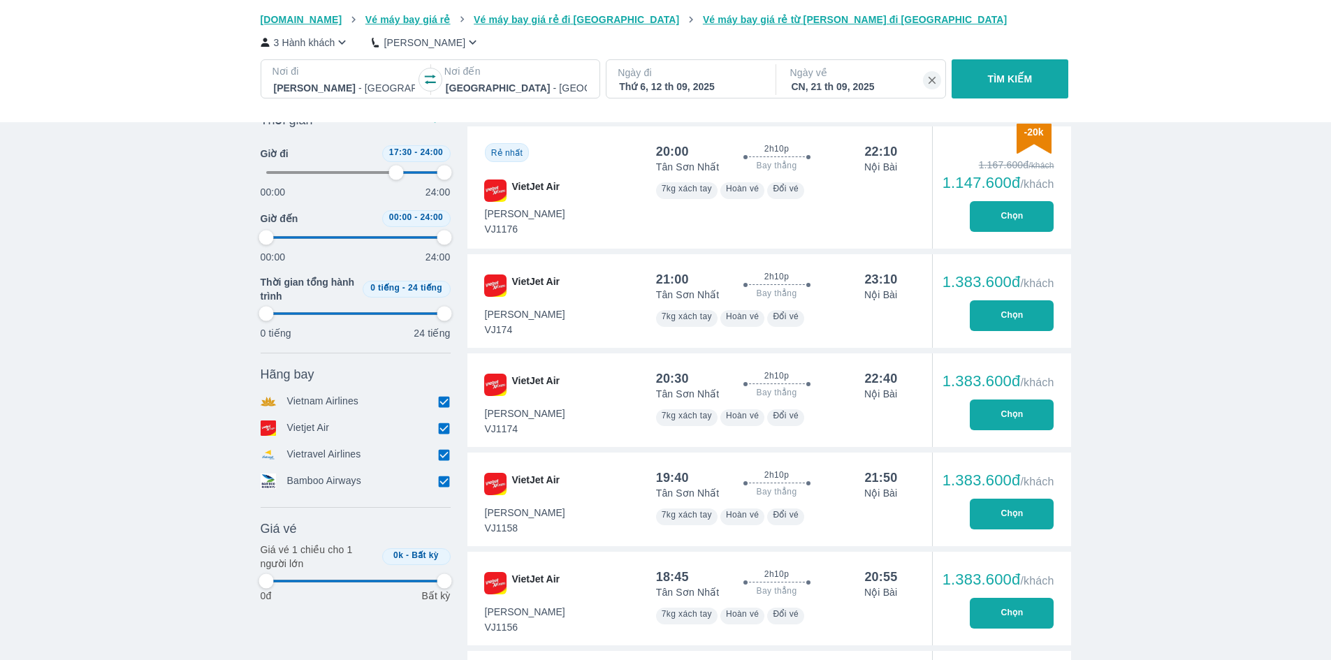
type input "97.9166666666667"
click at [1004, 218] on button "Chọn" at bounding box center [1012, 216] width 84 height 31
type input "72.9166666666667"
type input "97.9166666666667"
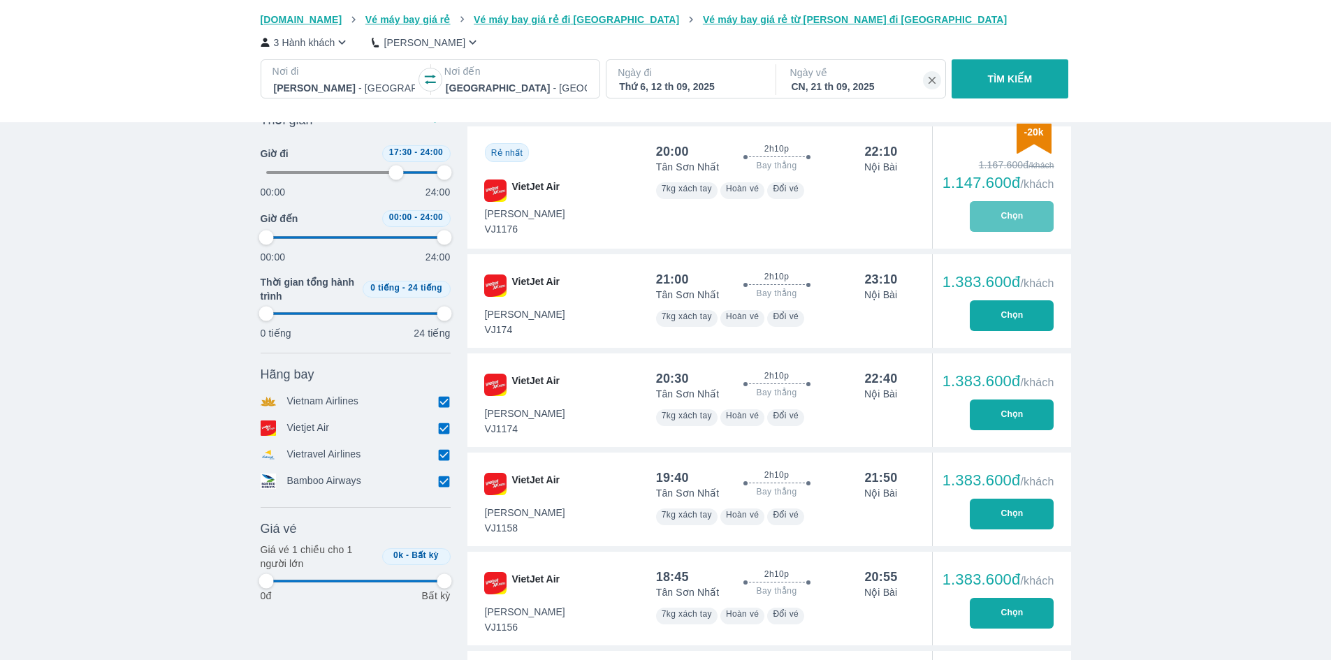
type input "97.9166666666667"
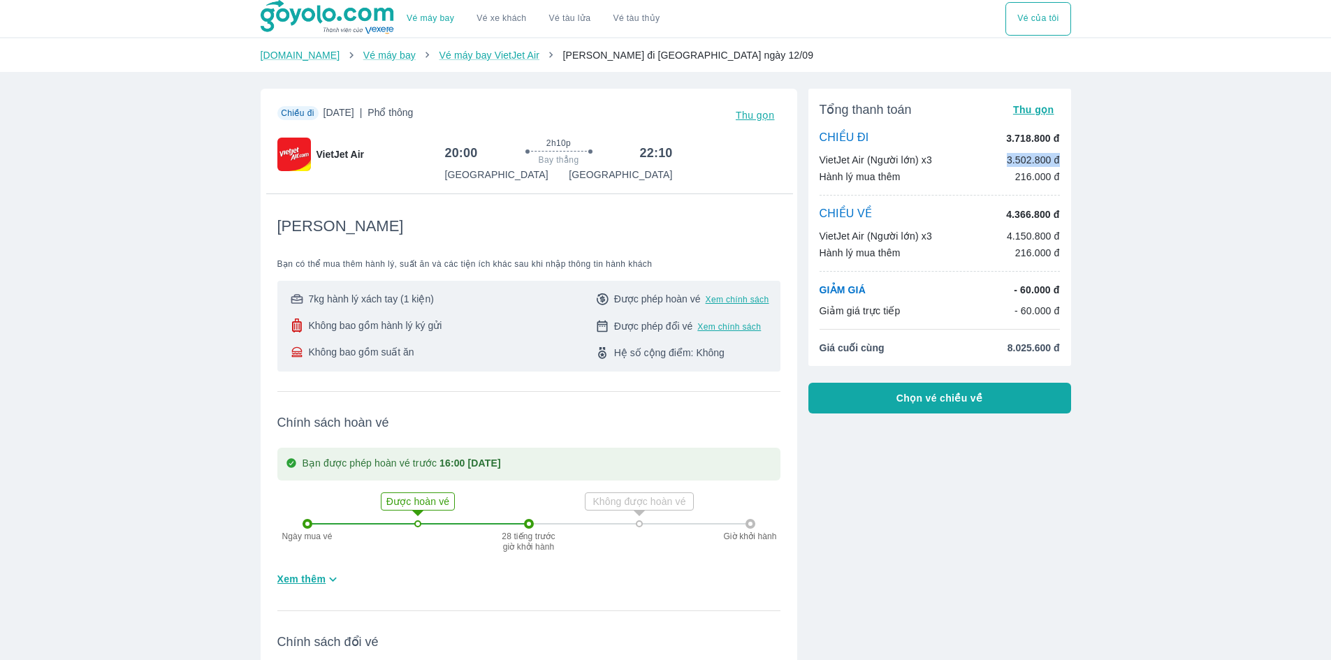
drag, startPoint x: 1007, startPoint y: 161, endPoint x: 1064, endPoint y: 158, distance: 56.7
click at [1064, 158] on div "Tổng thanh toán Thu gọn CHIỀU ĐI 3.718.800 đ VietJet Air (Người lớn) x3 3.502.8…" at bounding box center [940, 227] width 263 height 277
